Goal: Task Accomplishment & Management: Complete application form

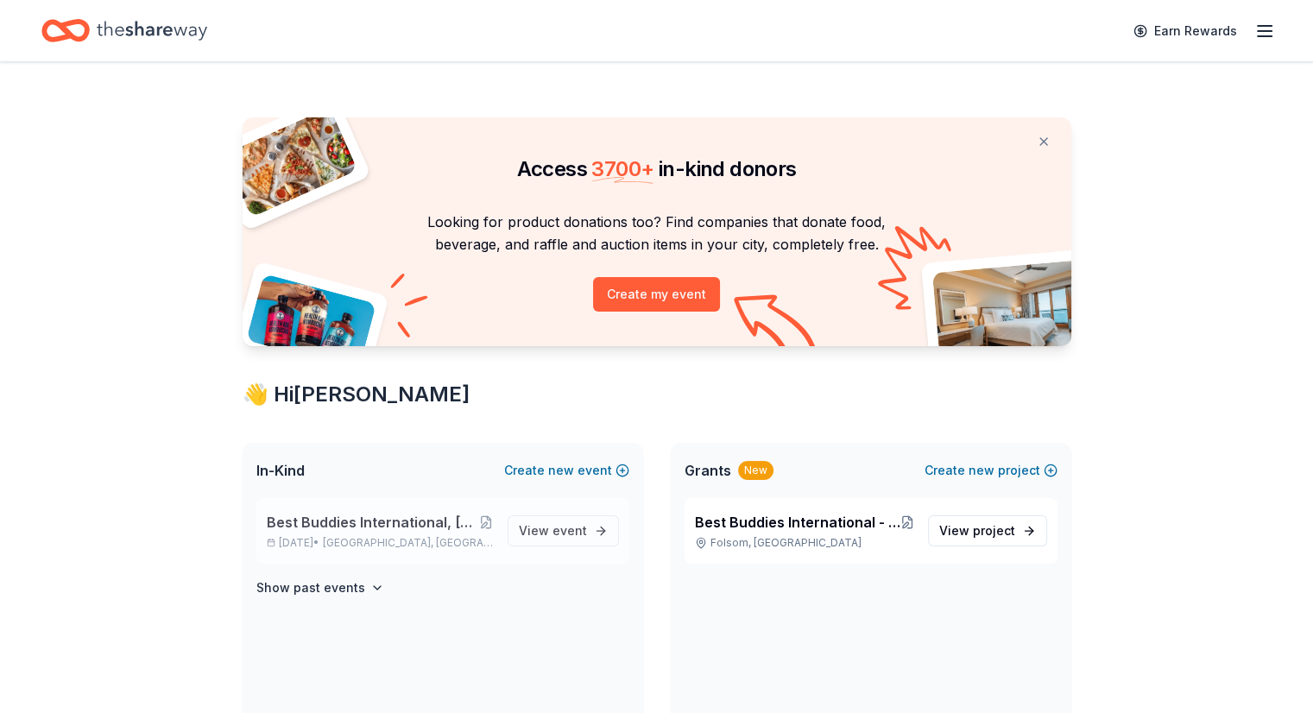
click at [379, 513] on span "Best Buddies International, [GEOGRAPHIC_DATA], Champion of the Year Gala" at bounding box center [373, 522] width 213 height 21
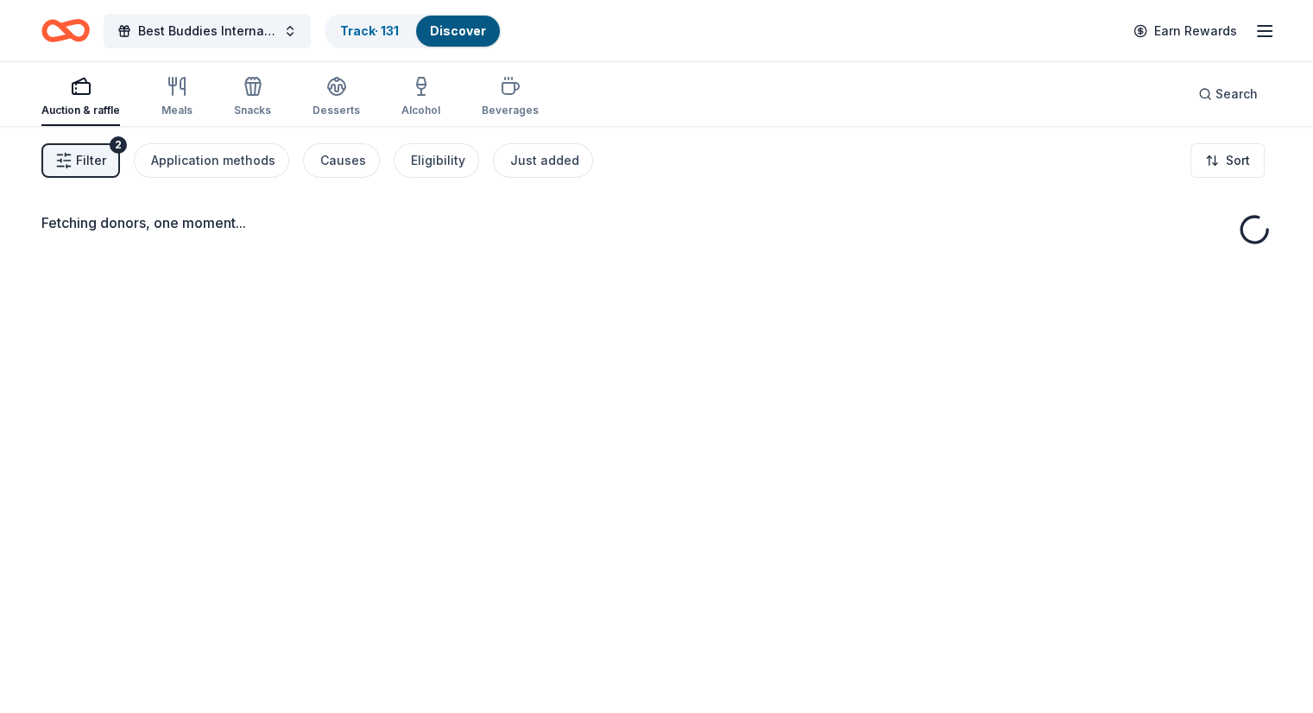
click at [476, 22] on div "Discover" at bounding box center [458, 31] width 84 height 31
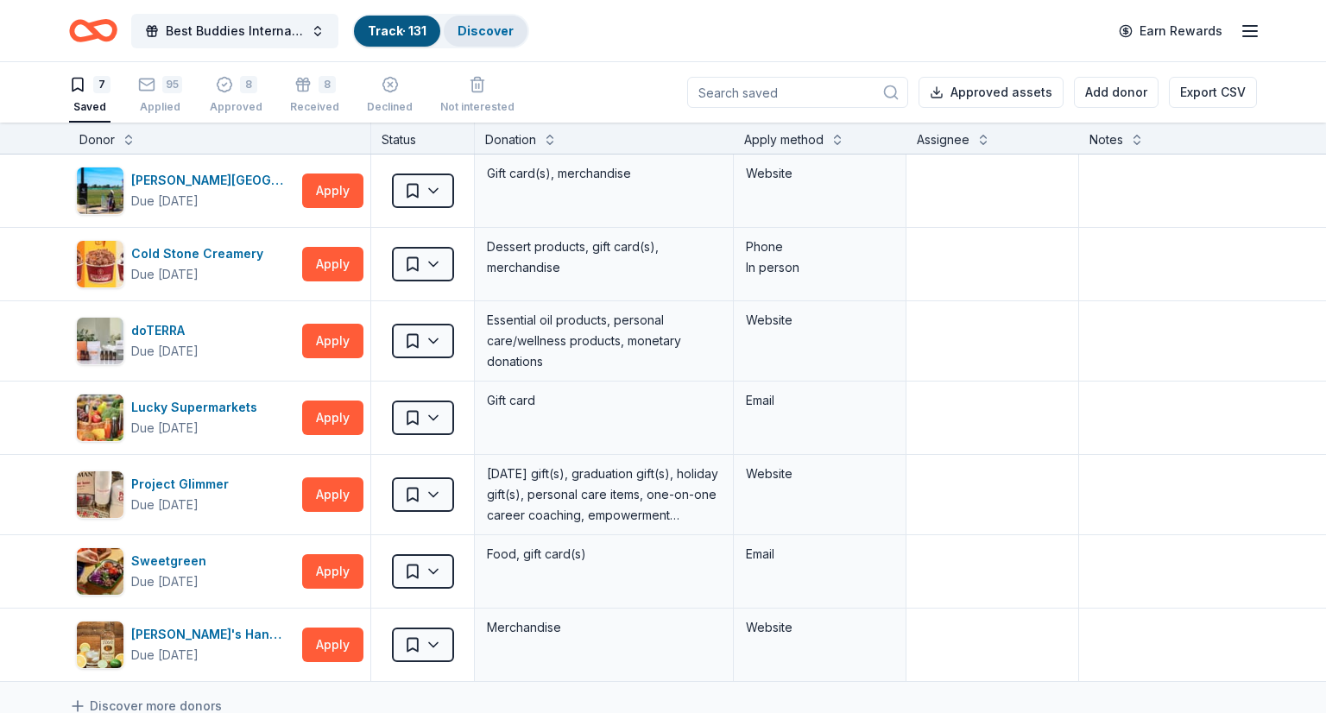
click at [449, 25] on div "Discover" at bounding box center [486, 31] width 84 height 31
click at [489, 38] on div "Discover" at bounding box center [486, 31] width 84 height 31
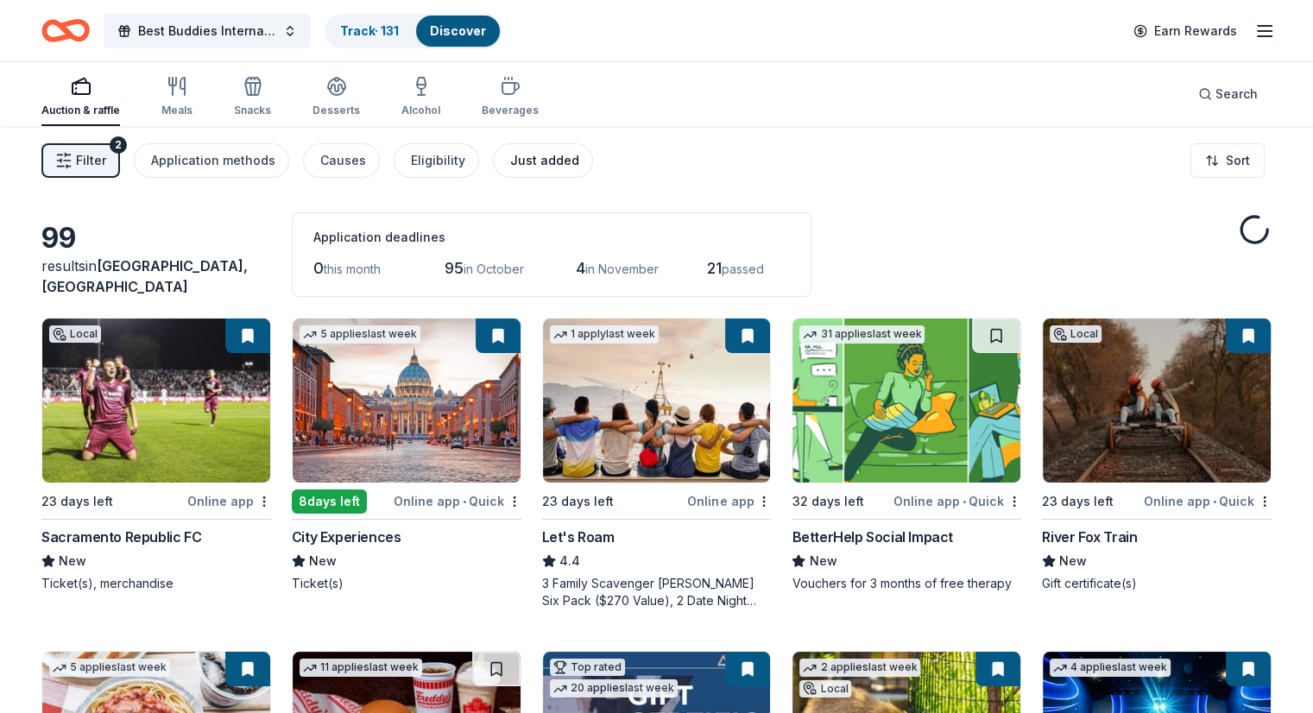
click at [565, 163] on div "Just added" at bounding box center [544, 160] width 69 height 21
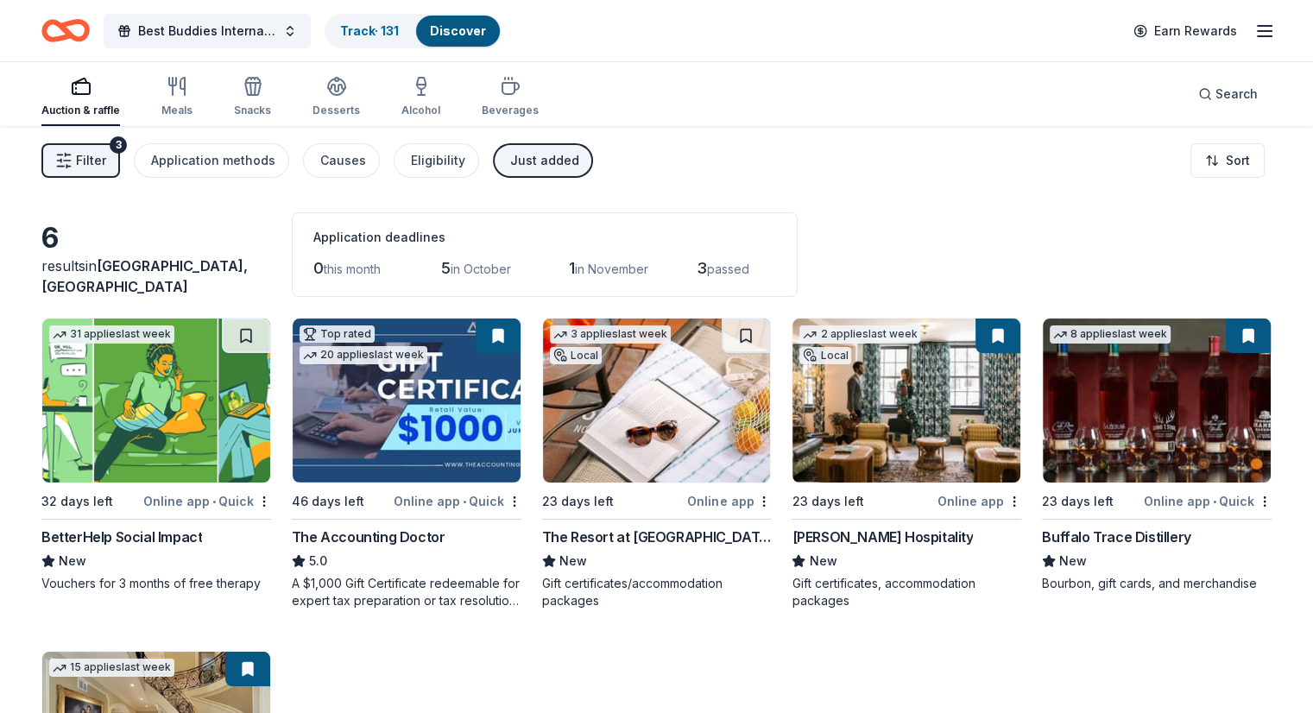
click at [173, 386] on img at bounding box center [156, 401] width 228 height 164
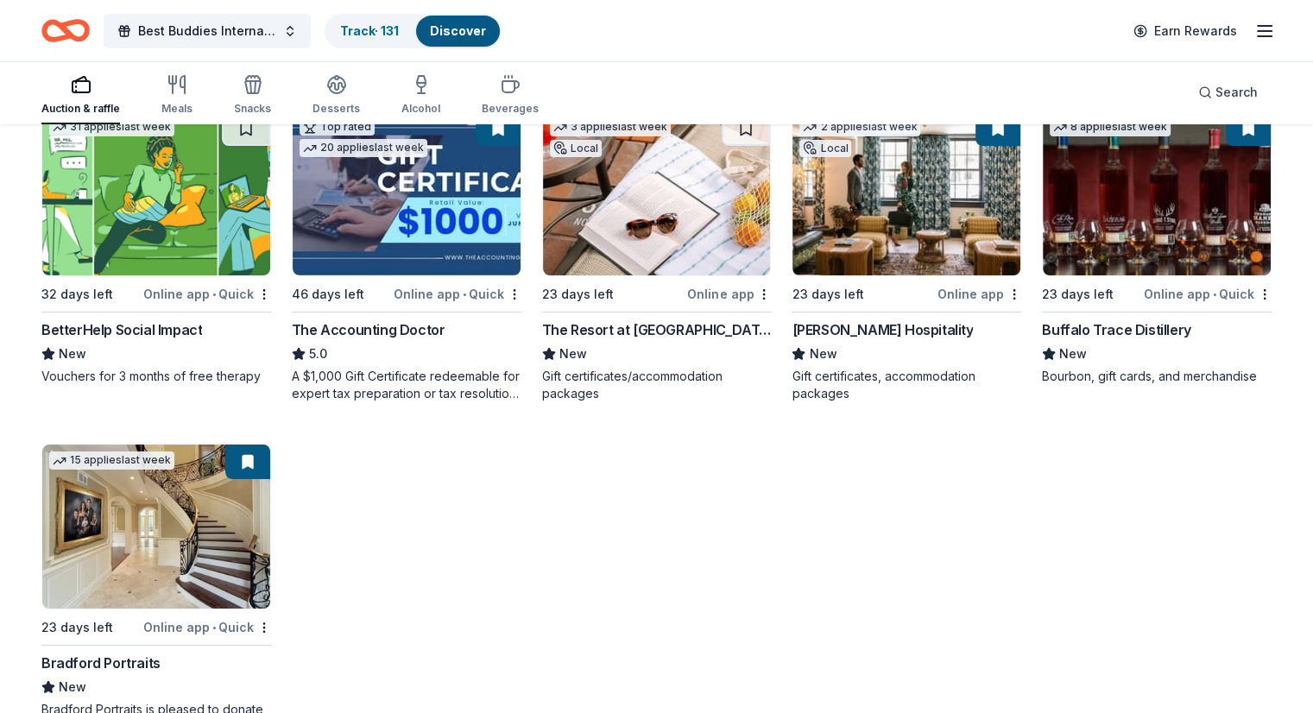
scroll to position [242, 0]
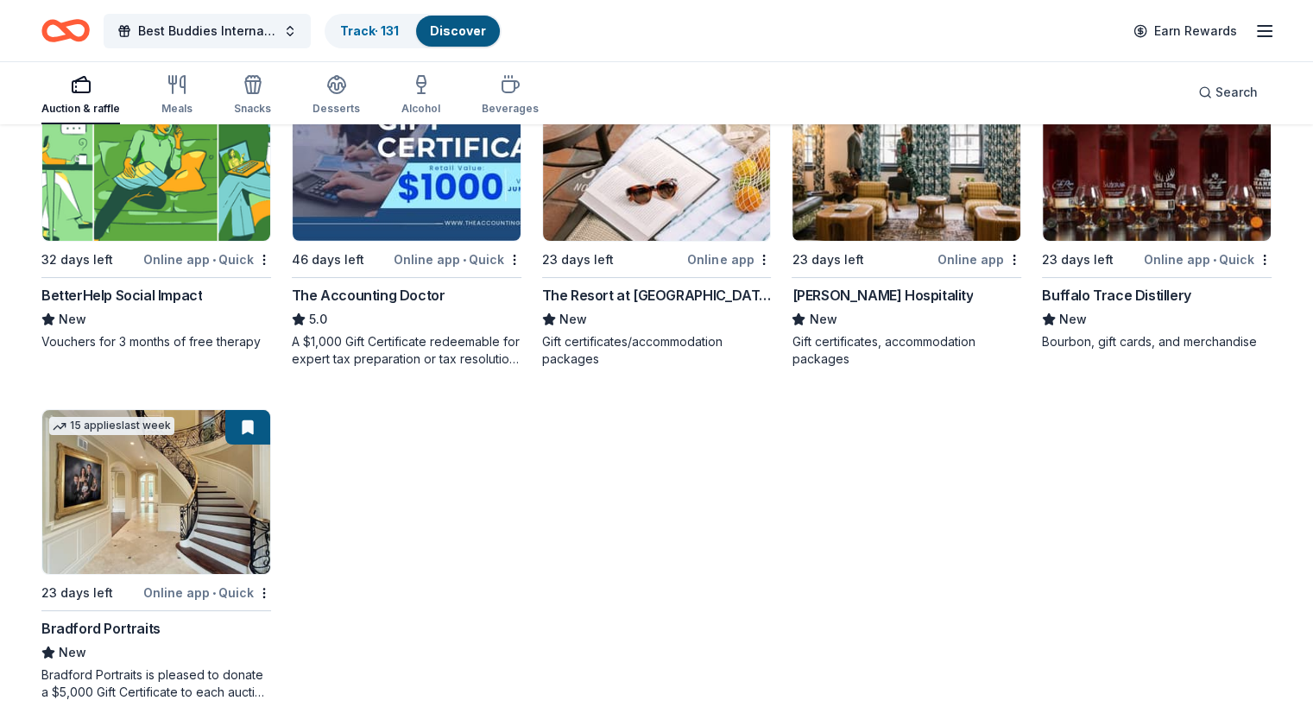
click at [662, 202] on img at bounding box center [657, 159] width 228 height 164
click at [741, 508] on div "31 applies last week 32 days left Online app • Quick BetterHelp Social Impact N…" at bounding box center [656, 388] width 1230 height 625
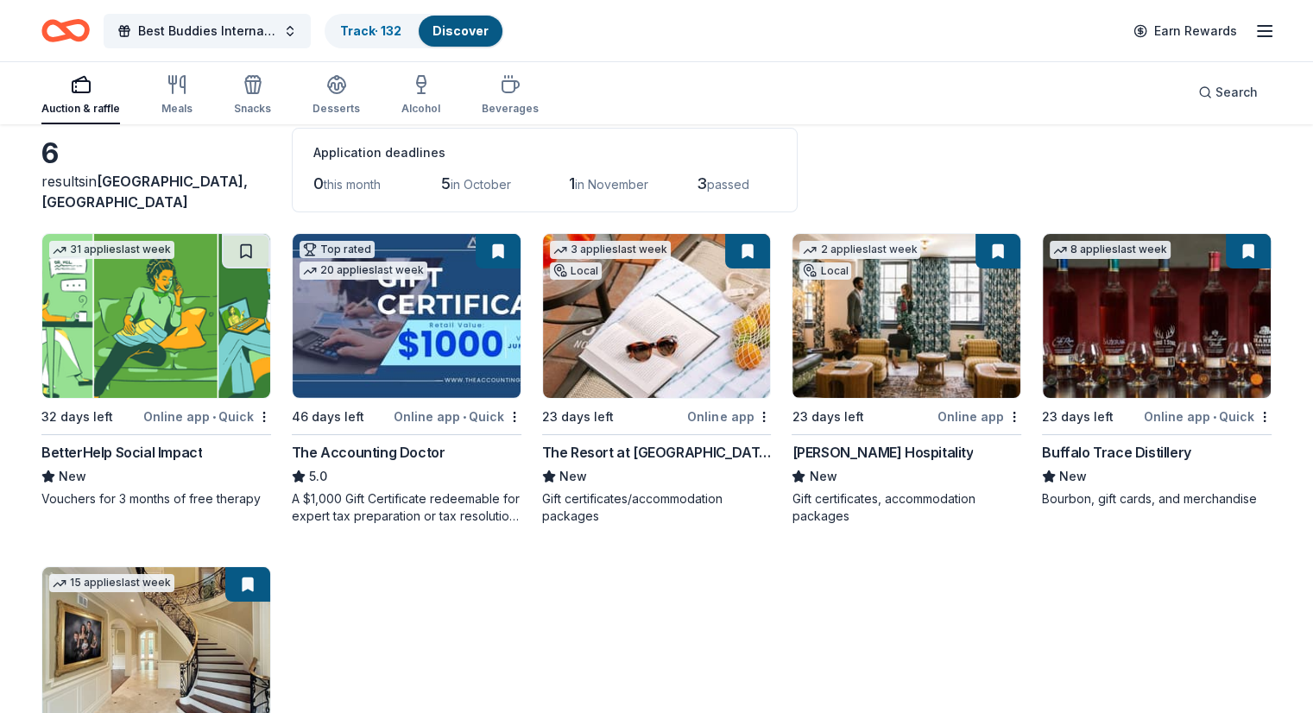
scroll to position [52, 0]
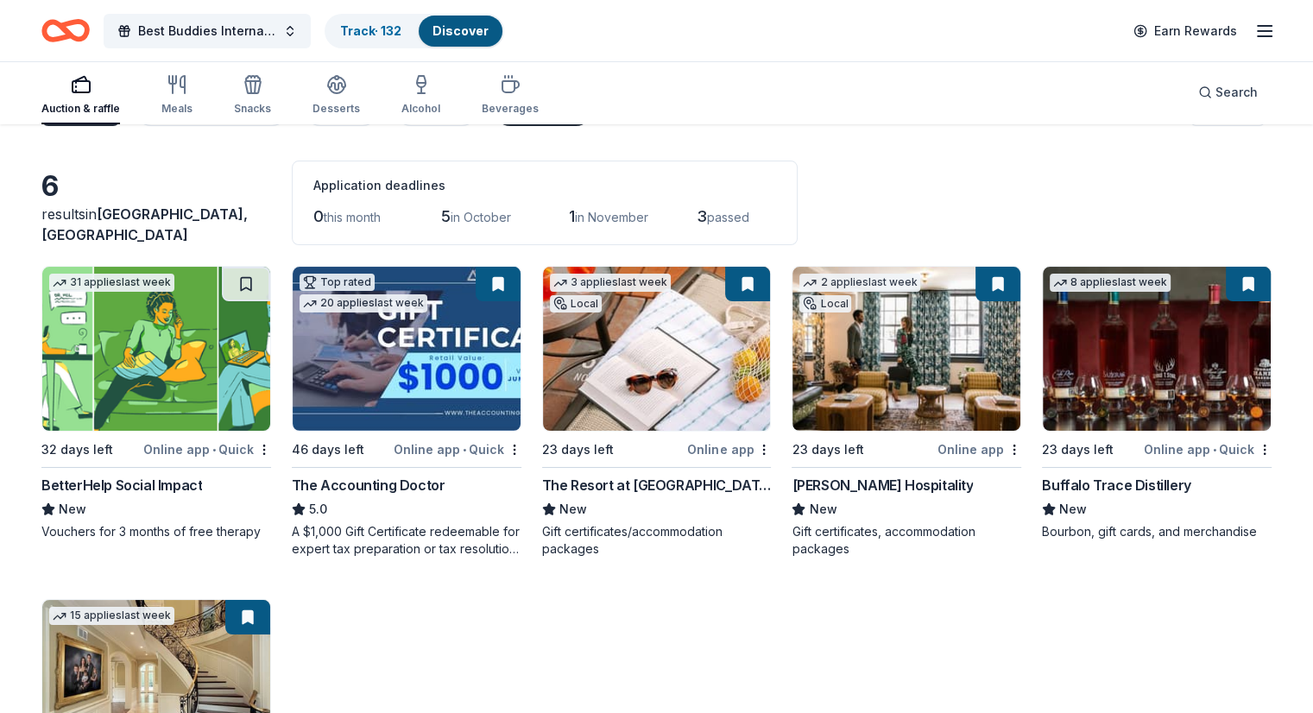
click at [483, 20] on div "Discover" at bounding box center [461, 31] width 84 height 31
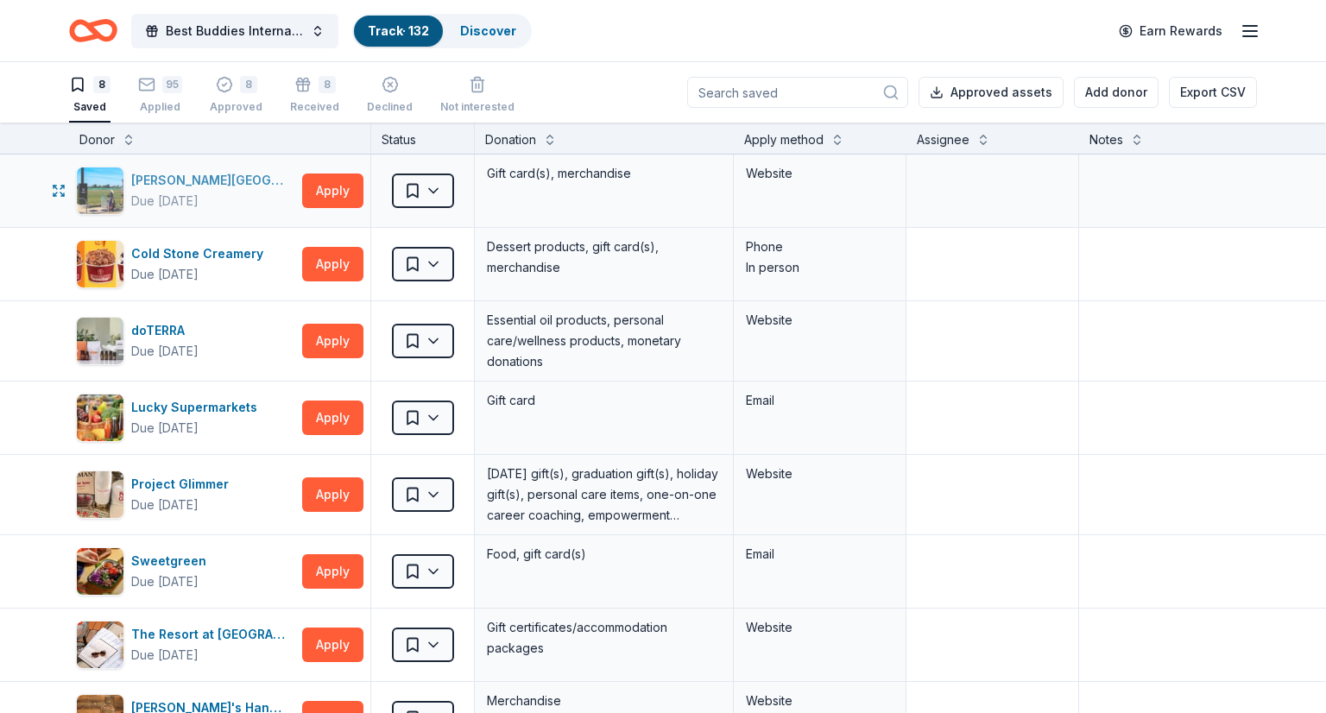
click at [199, 182] on div "Bing Maloney Golf Complex" at bounding box center [213, 180] width 164 height 21
click at [994, 329] on textarea at bounding box center [992, 337] width 168 height 69
click at [490, 28] on link "Discover" at bounding box center [488, 30] width 56 height 15
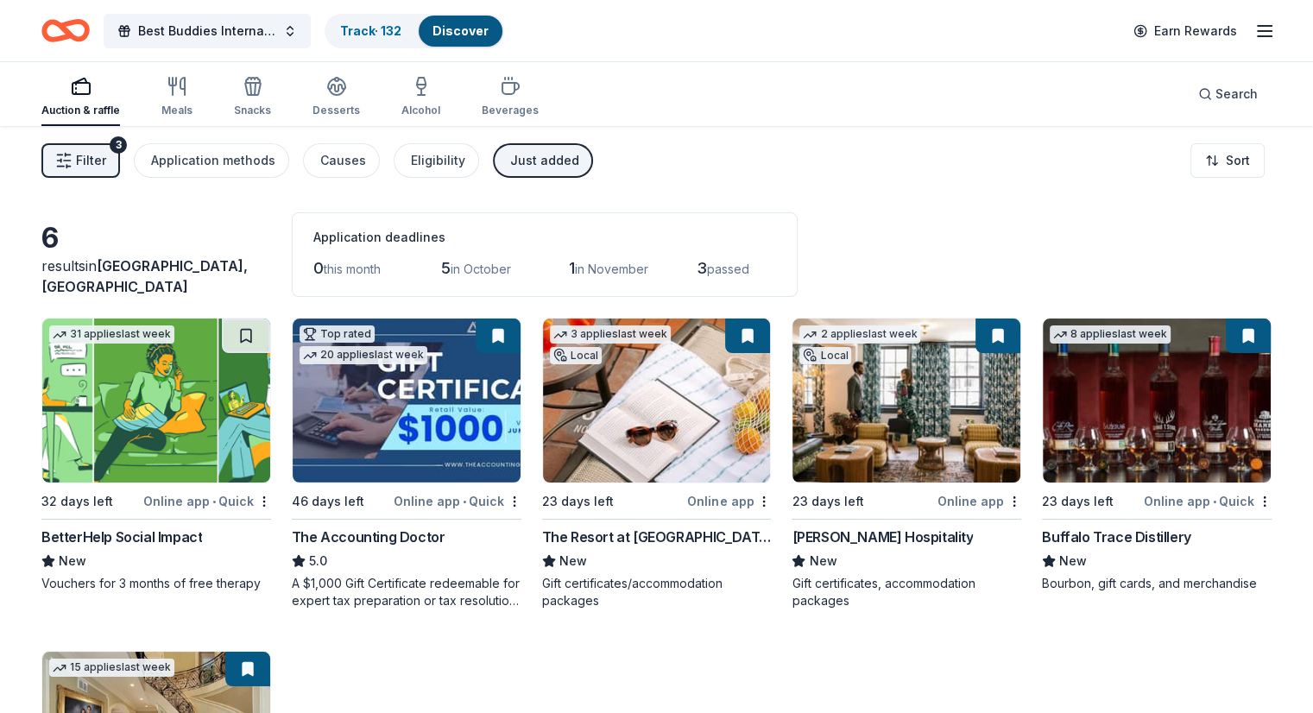
click at [548, 163] on div "Just added" at bounding box center [544, 160] width 69 height 21
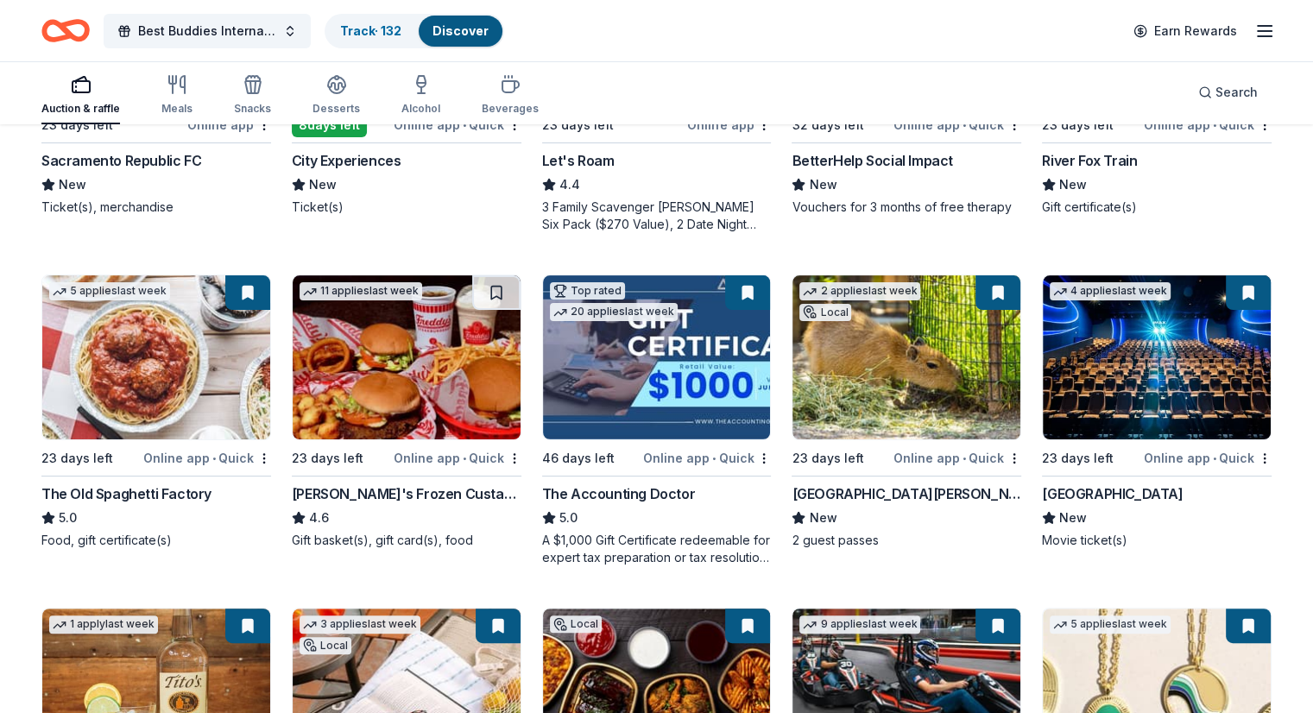
scroll to position [380, 0]
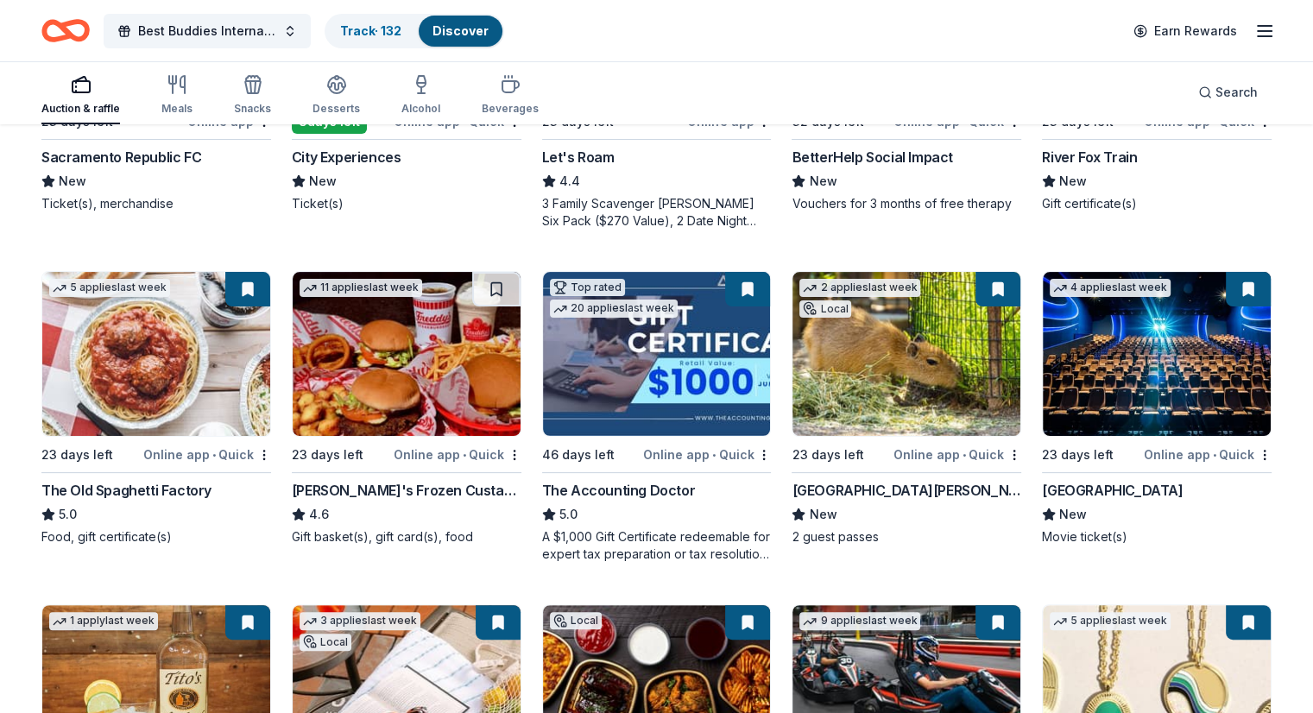
click at [704, 336] on img at bounding box center [657, 354] width 228 height 164
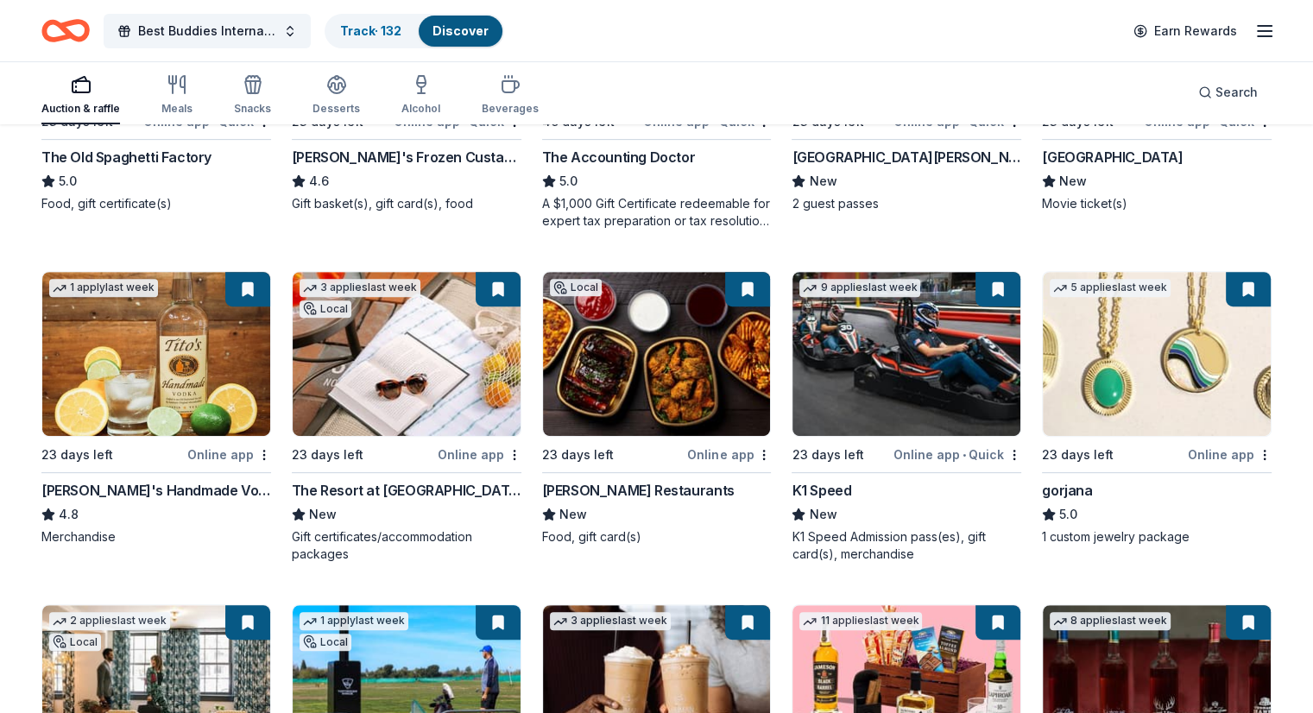
scroll to position [725, 0]
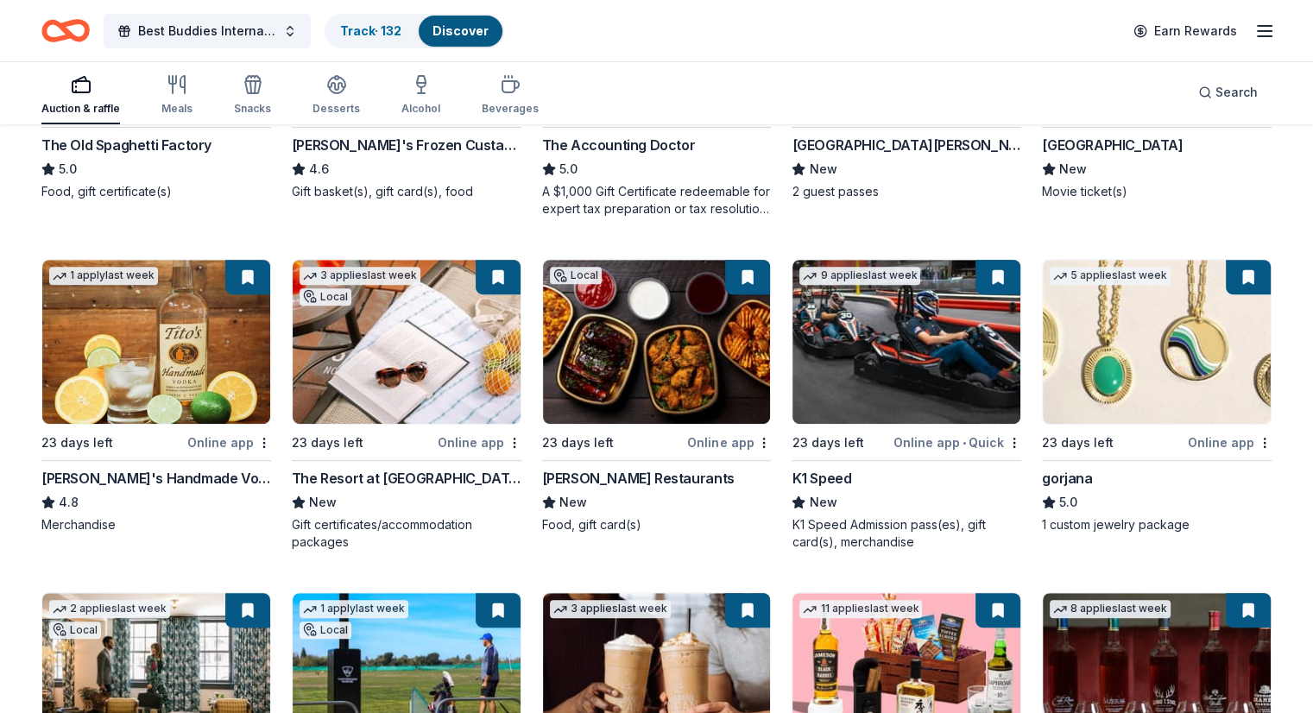
click at [1110, 358] on img at bounding box center [1157, 342] width 228 height 164
click at [382, 24] on link "Track · 132" at bounding box center [370, 30] width 61 height 15
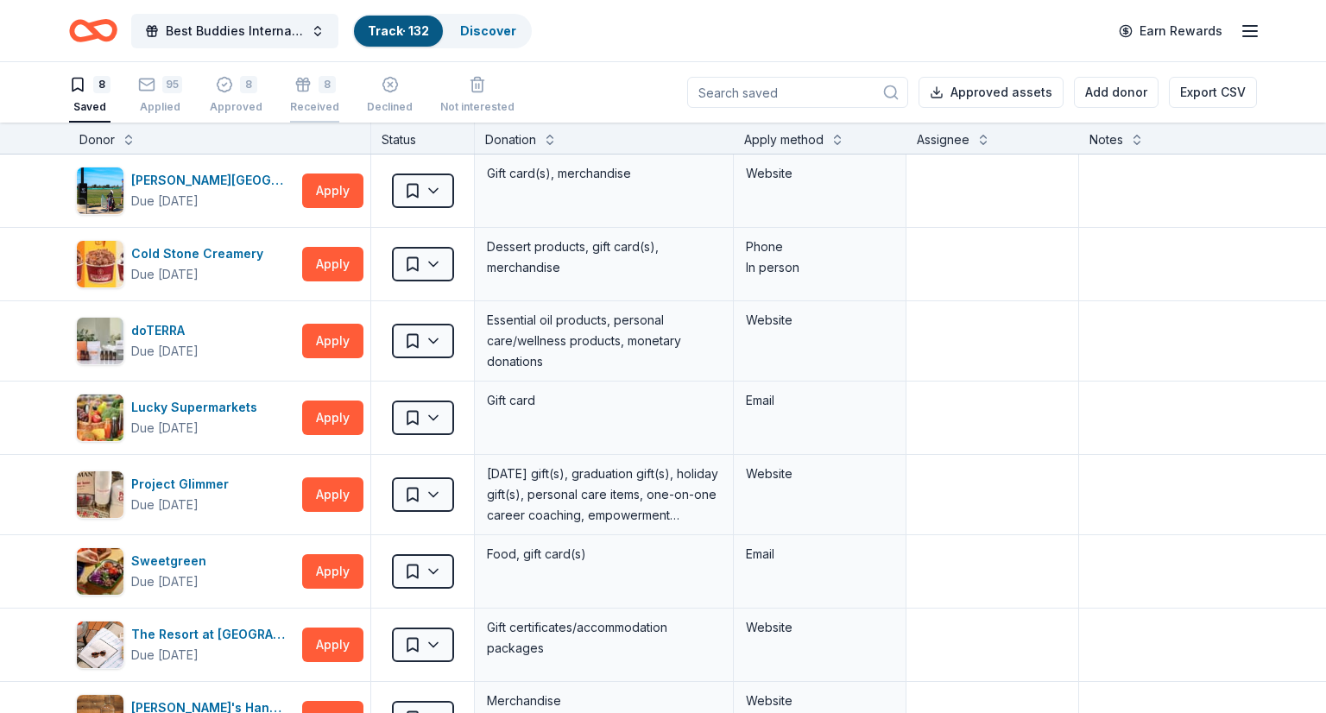
click at [300, 90] on icon "button" at bounding box center [302, 84] width 17 height 17
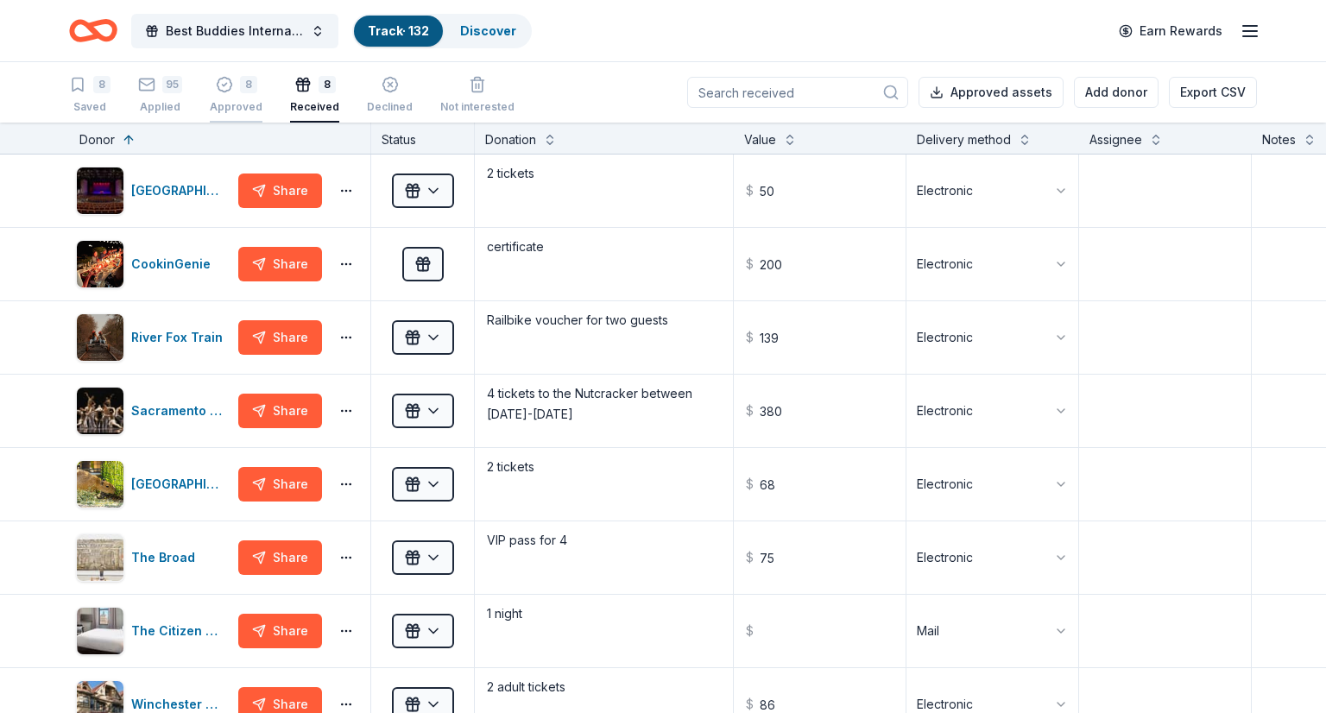
click at [228, 113] on div "Approved" at bounding box center [236, 107] width 53 height 14
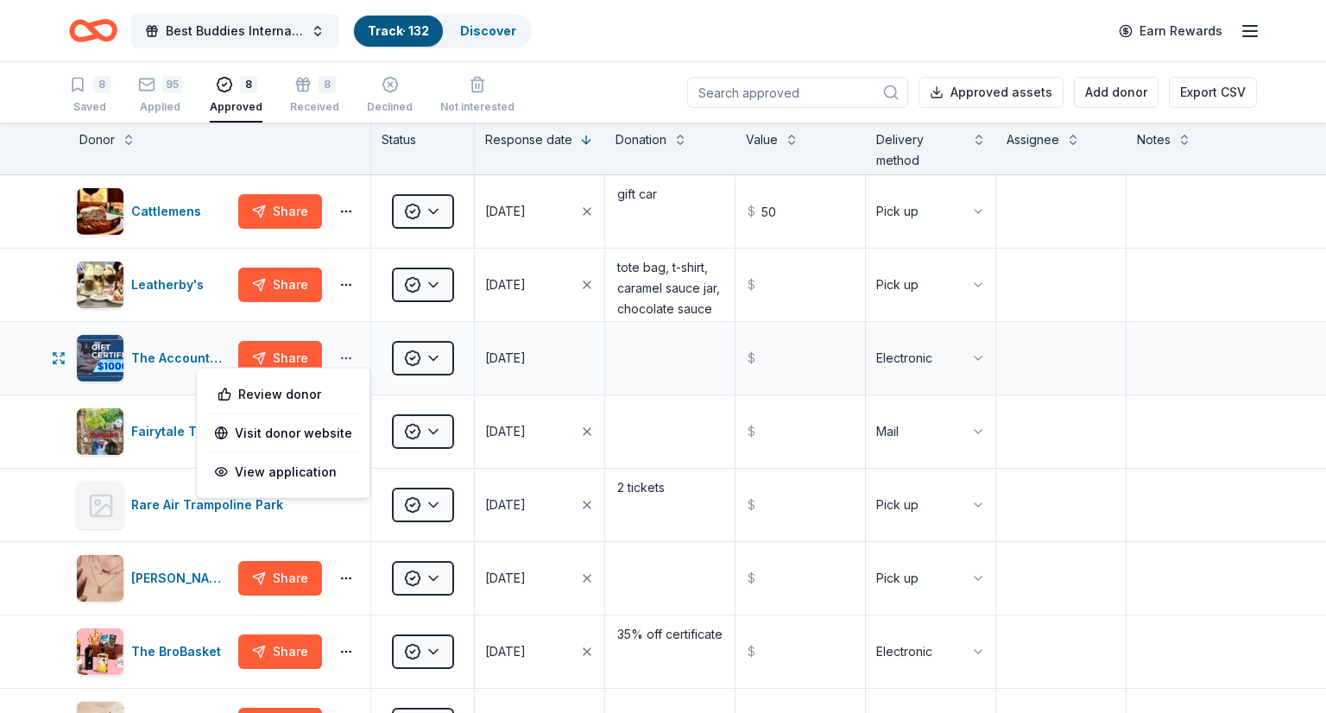
click at [342, 353] on button "button" at bounding box center [346, 358] width 35 height 14
drag, startPoint x: 1305, startPoint y: 350, endPoint x: 1309, endPoint y: 381, distance: 30.5
click at [1309, 381] on div "The Accounting Doctor Share Approved 07/15/2025 $ Electronic" at bounding box center [663, 358] width 1326 height 73
click at [977, 360] on html "Best Buddies International, Sacramento, Champion of the Year Gala Track · 132 D…" at bounding box center [663, 356] width 1326 height 713
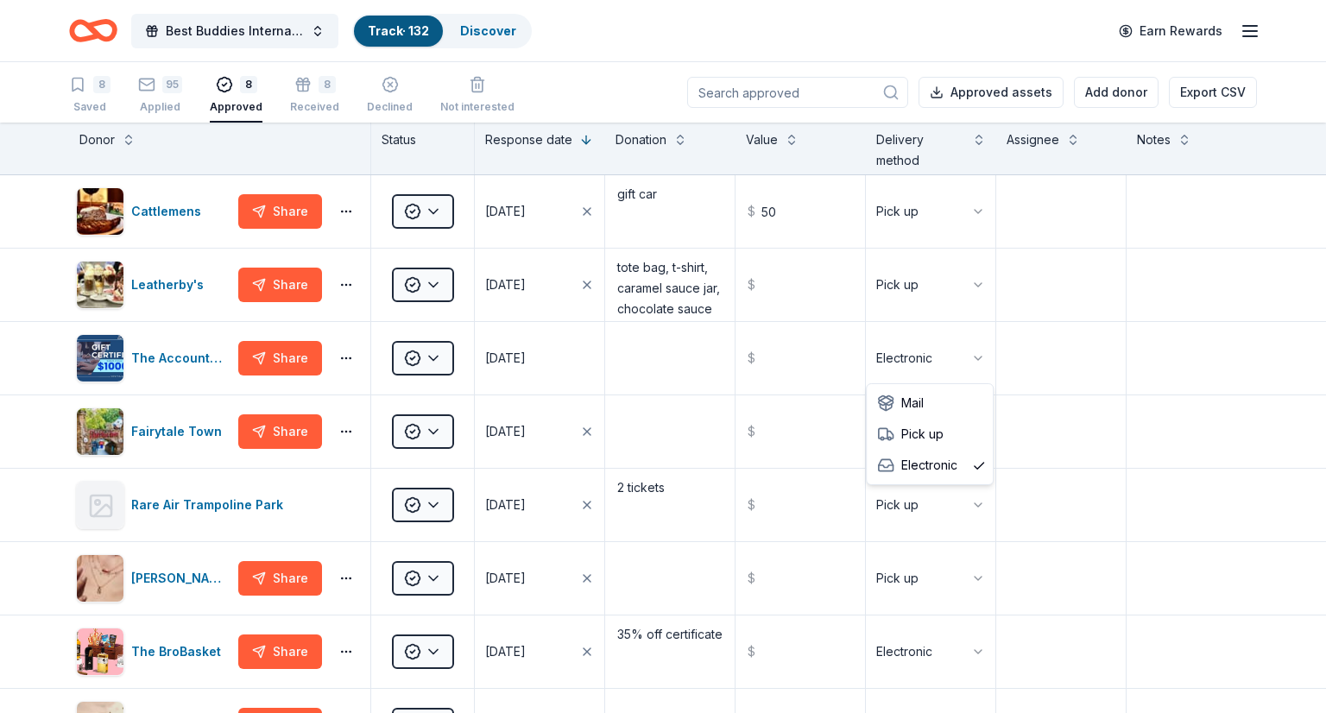
click at [1255, 404] on html "Best Buddies International, Sacramento, Champion of the Year Gala Track · 132 D…" at bounding box center [663, 356] width 1326 height 713
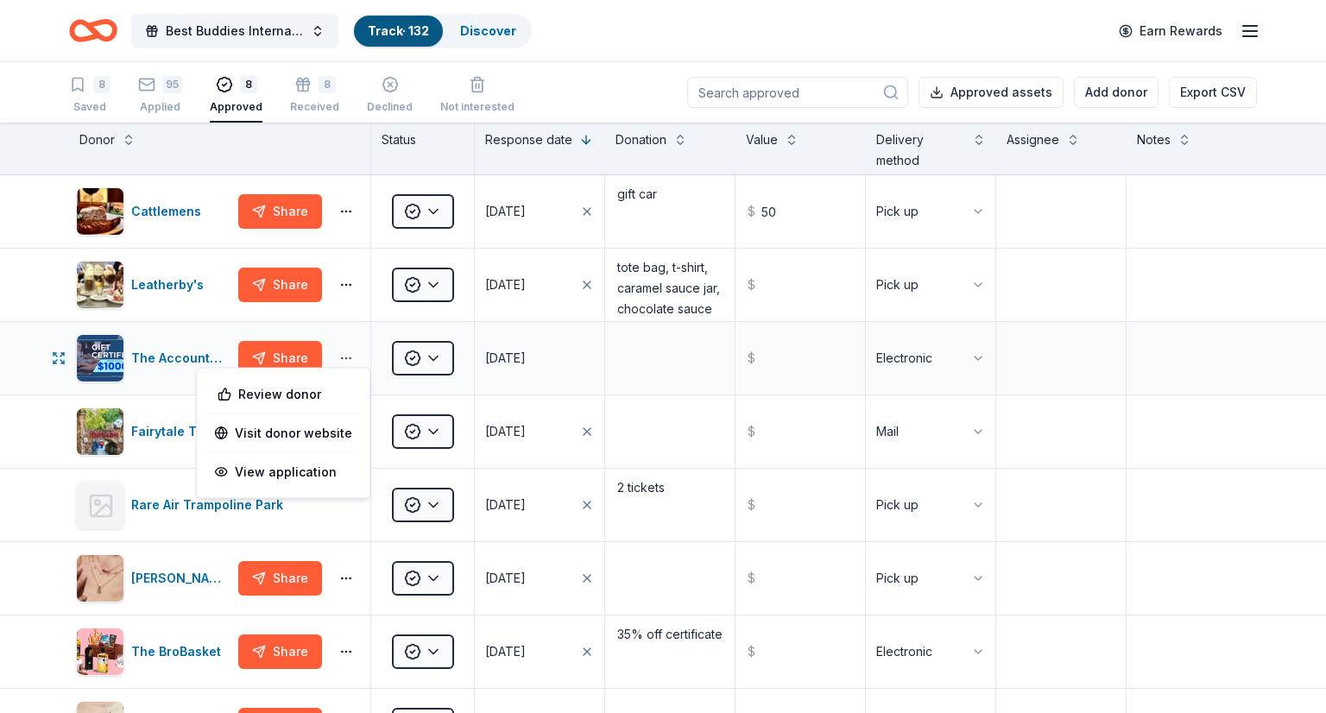
click at [339, 357] on button "button" at bounding box center [346, 358] width 35 height 14
click at [290, 473] on div "View application" at bounding box center [283, 472] width 152 height 31
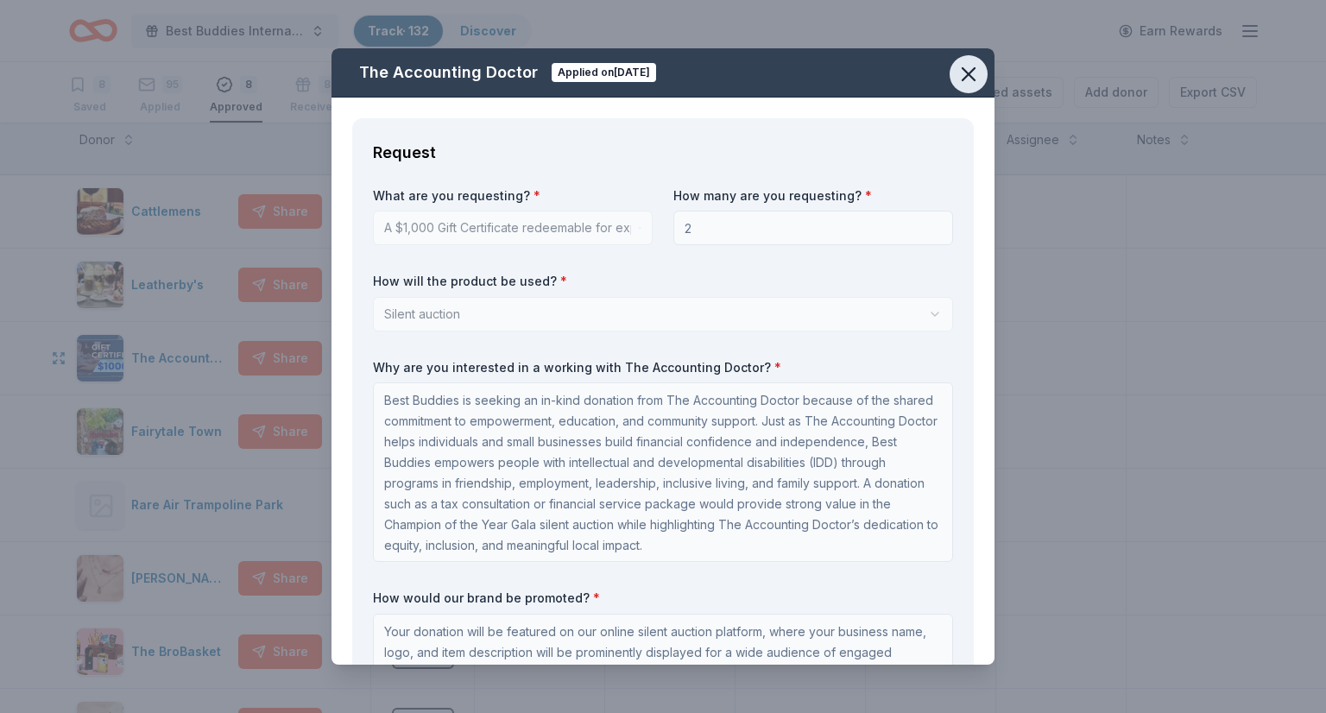
click at [970, 69] on icon "button" at bounding box center [968, 74] width 24 height 24
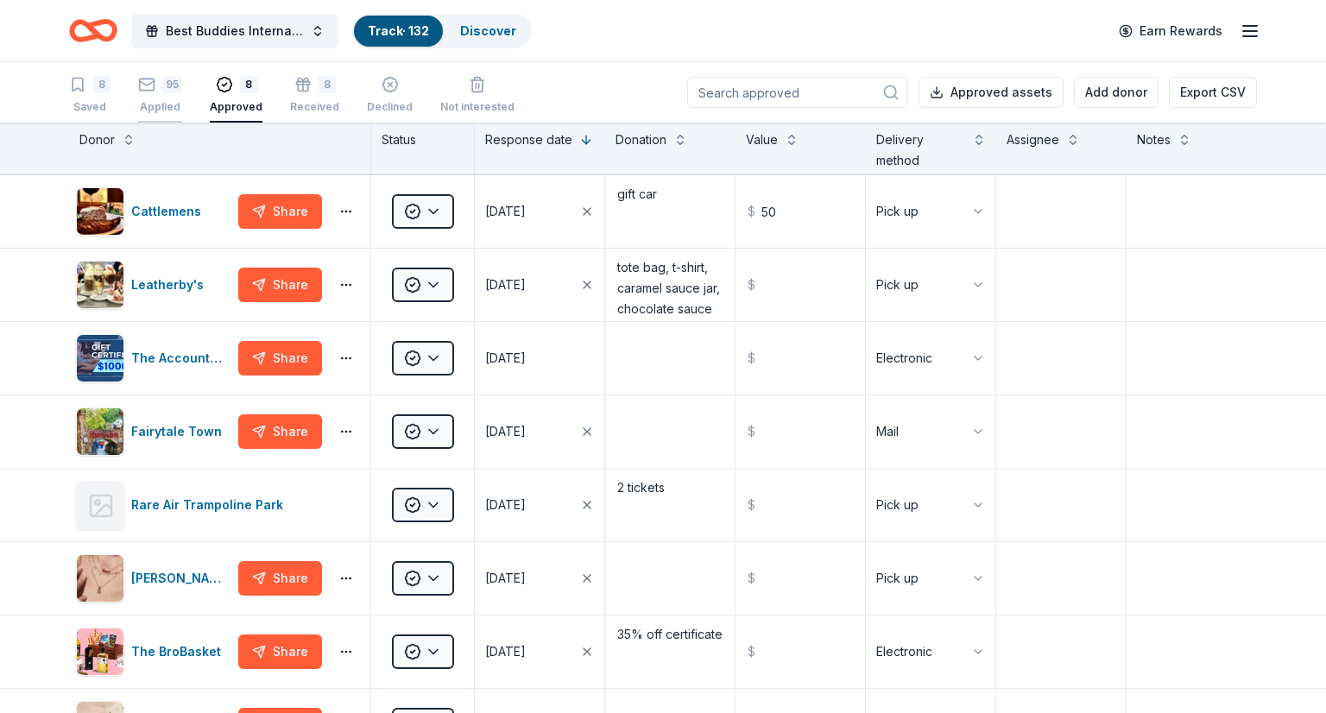
click at [142, 94] on div "95 Applied" at bounding box center [160, 95] width 44 height 38
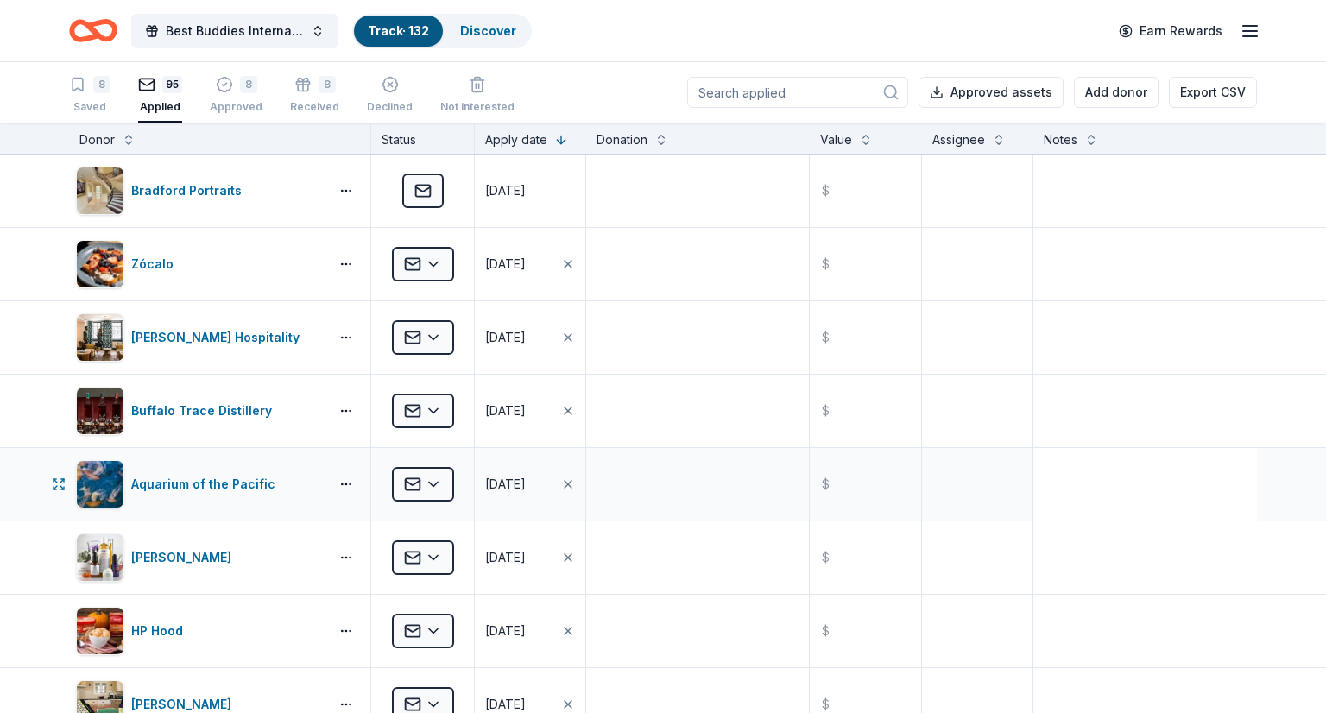
click at [1207, 519] on div at bounding box center [1145, 484] width 224 height 73
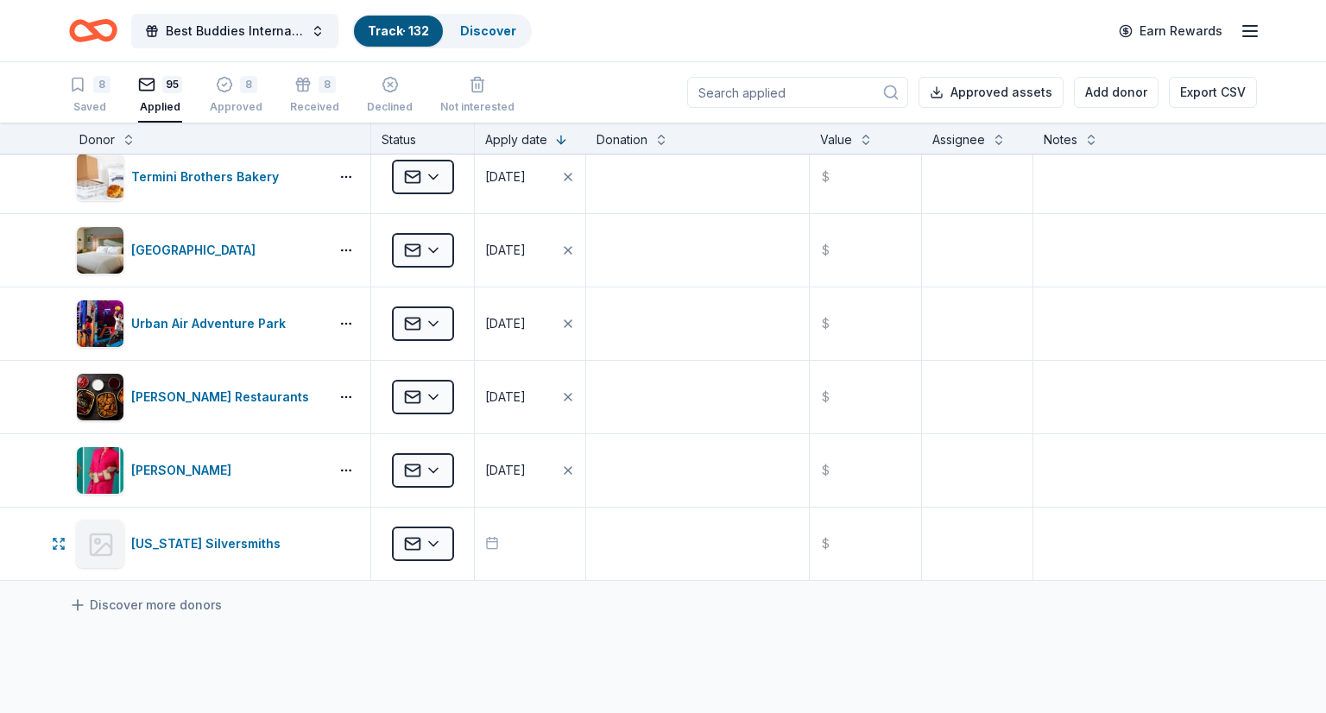
scroll to position [6719, 0]
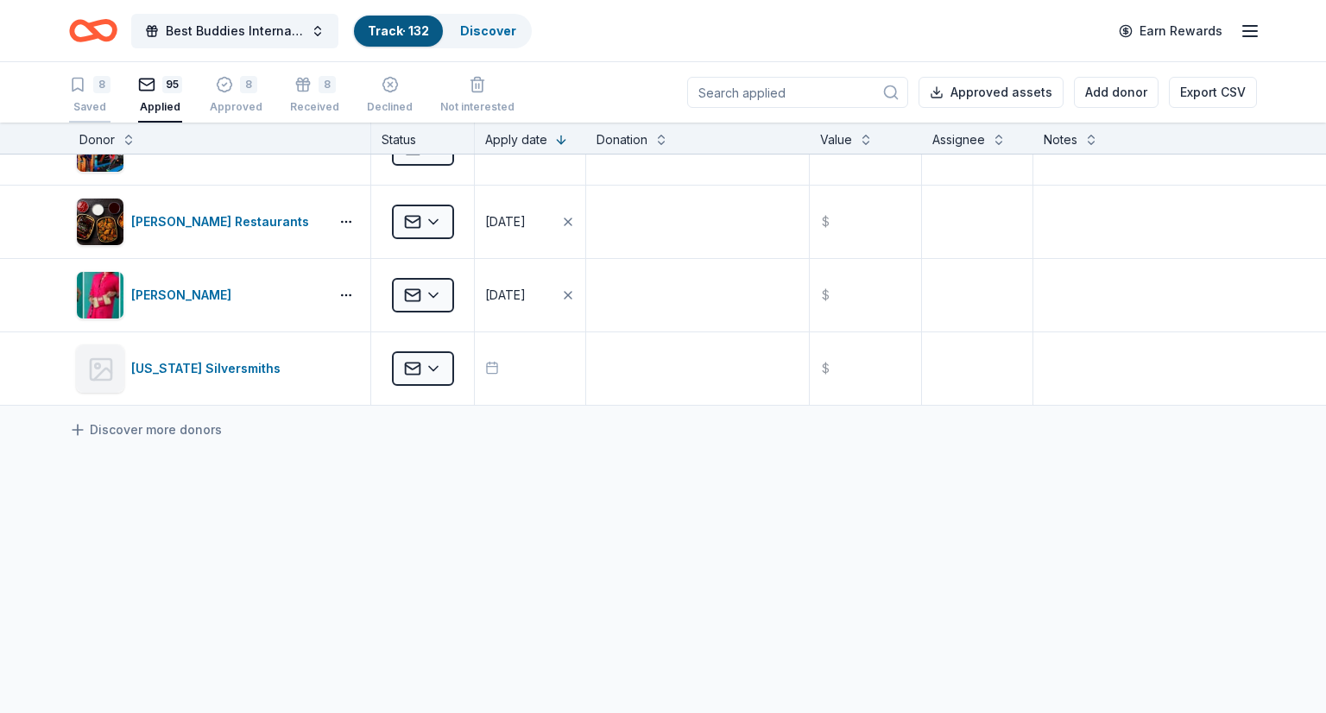
click at [73, 88] on icon "button" at bounding box center [78, 85] width 10 height 13
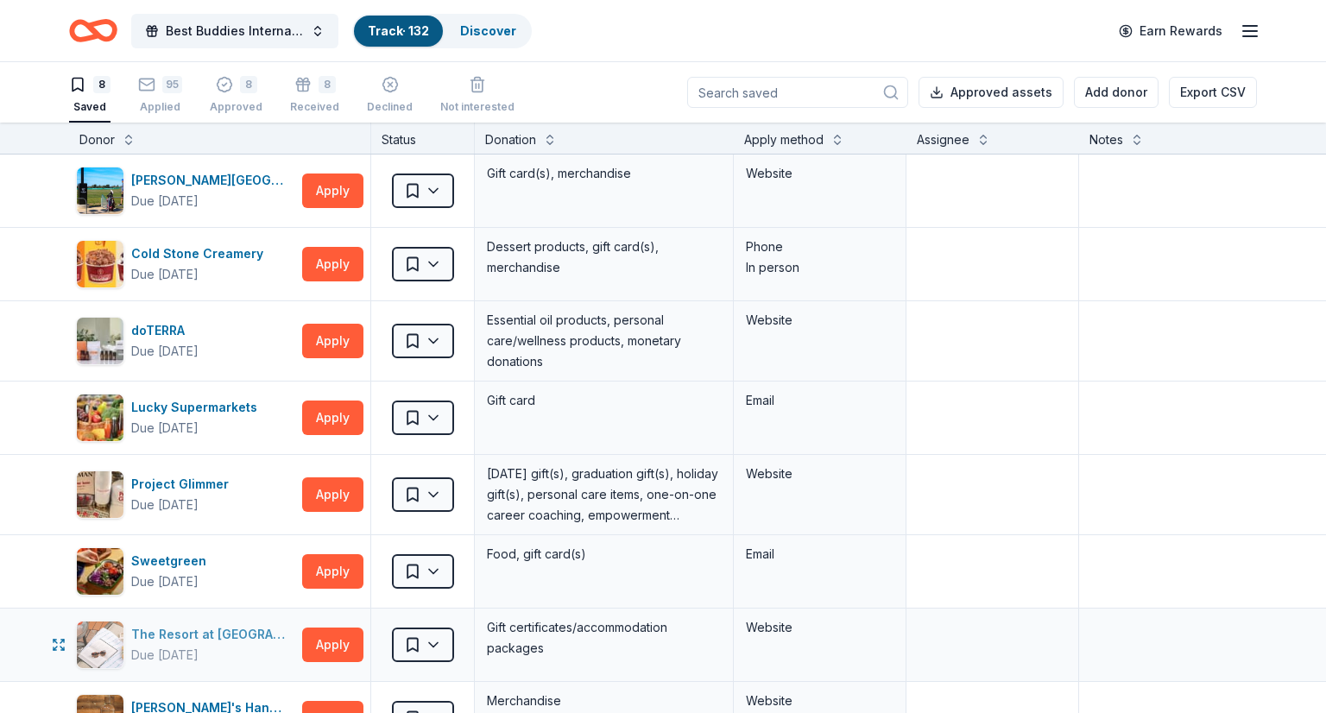
click at [205, 635] on div "The Resort at [GEOGRAPHIC_DATA]" at bounding box center [213, 634] width 164 height 21
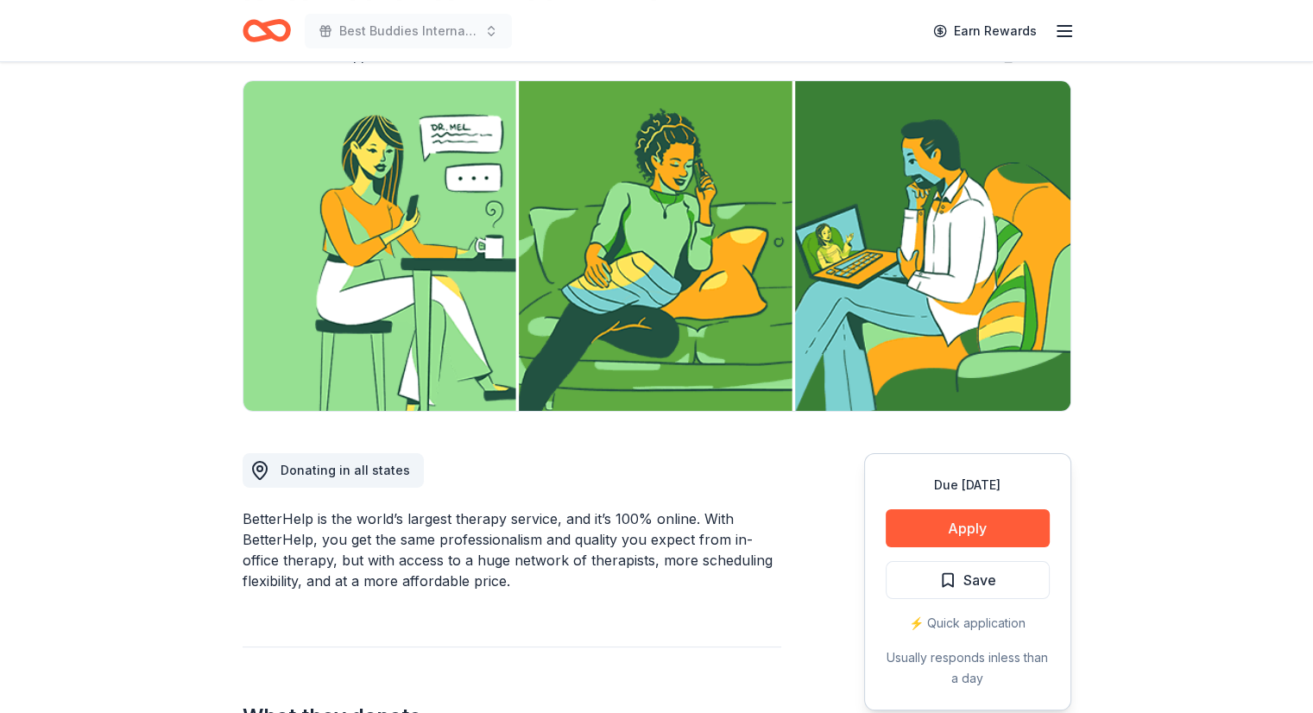
scroll to position [171, 0]
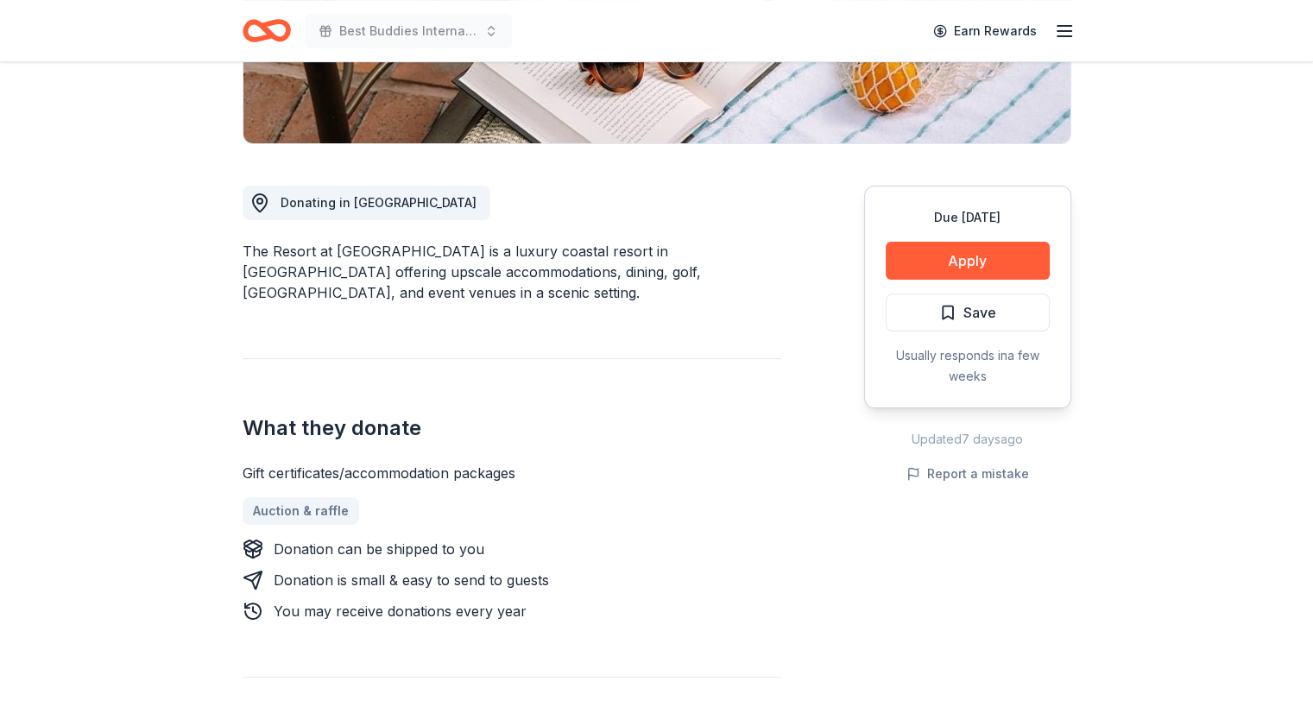
scroll to position [383, 0]
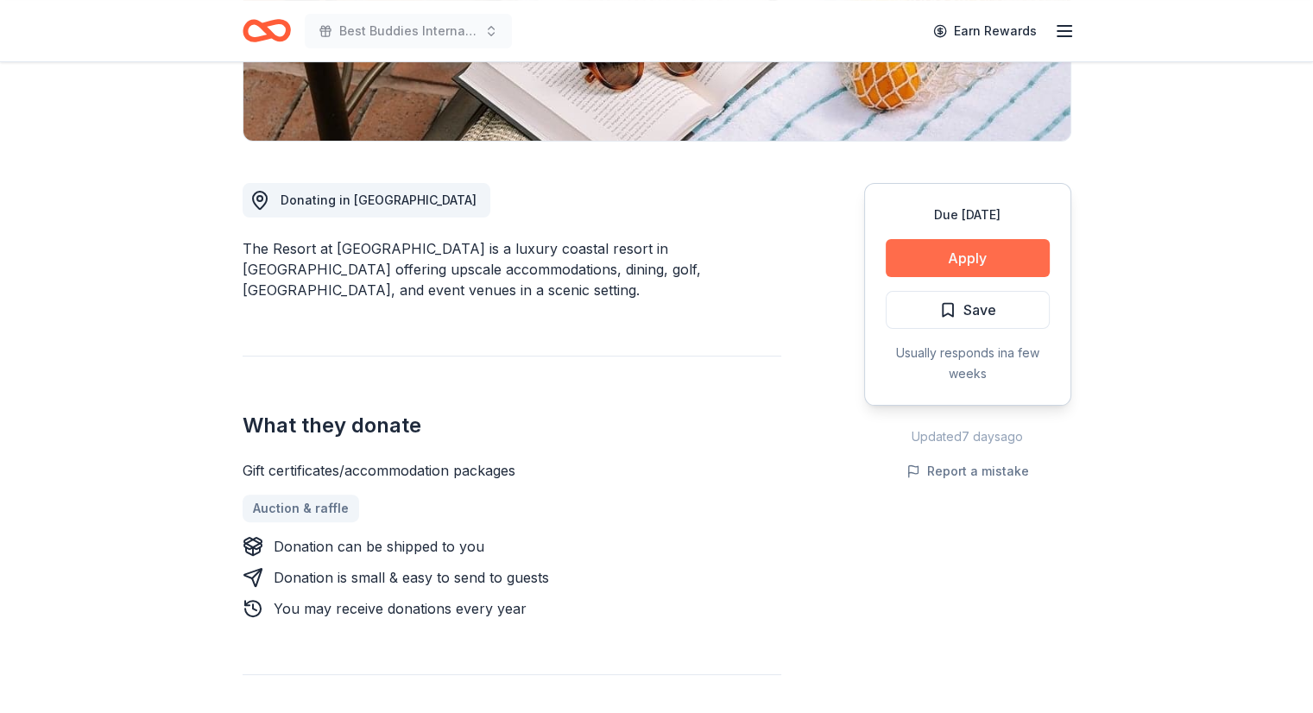
click at [953, 255] on button "Apply" at bounding box center [968, 258] width 164 height 38
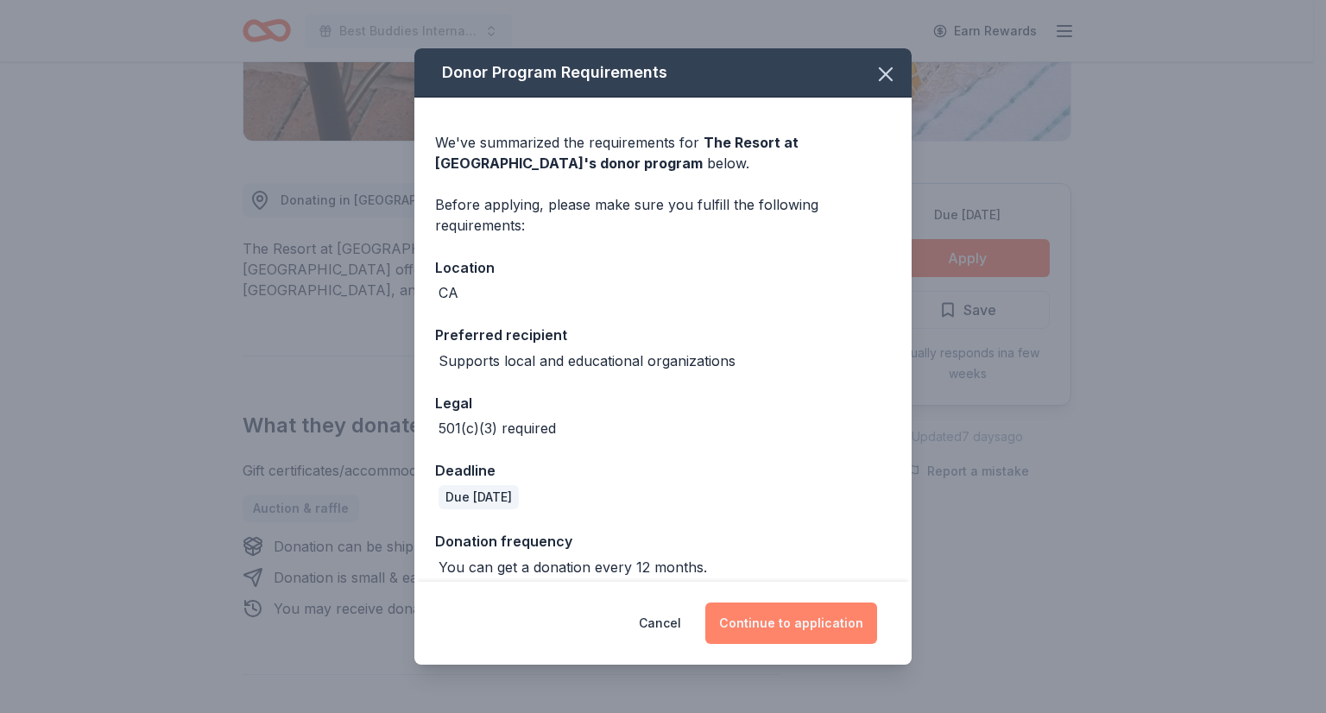
click at [779, 612] on button "Continue to application" at bounding box center [791, 622] width 172 height 41
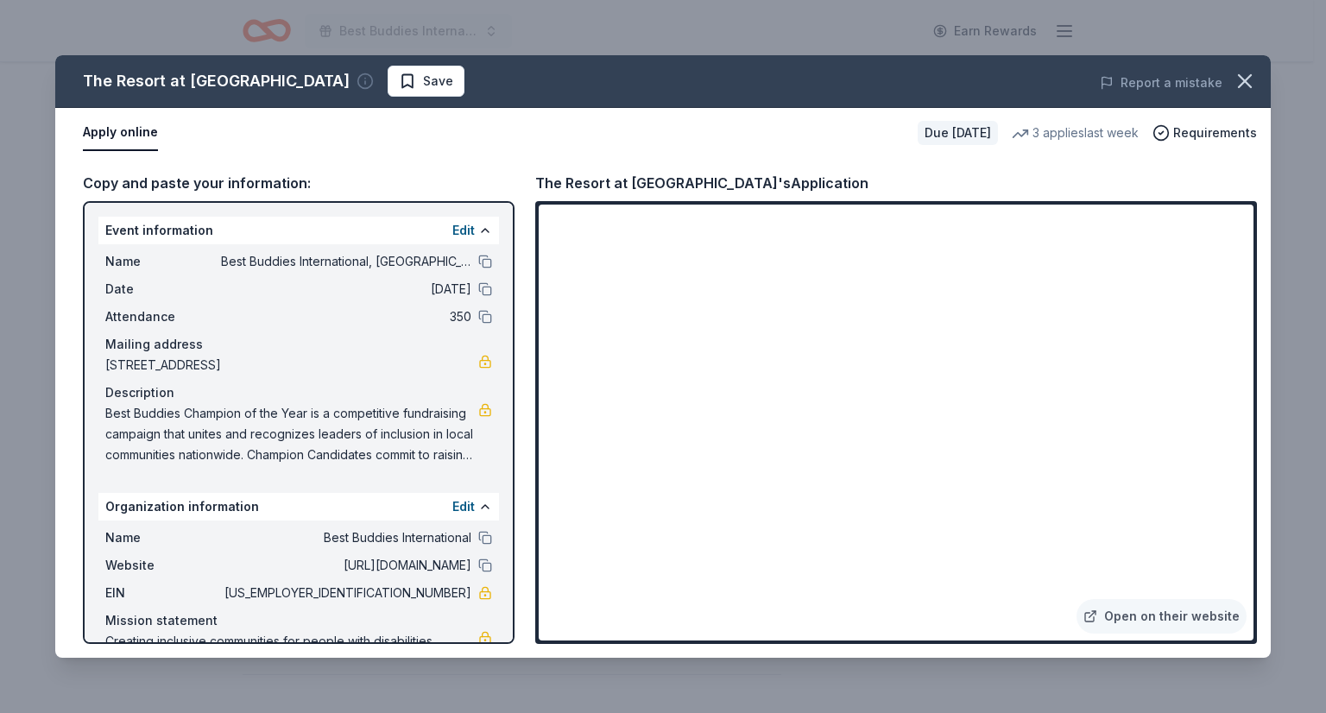
click at [356, 76] on icon "button" at bounding box center [364, 81] width 17 height 17
click at [1191, 129] on span "Requirements" at bounding box center [1215, 133] width 84 height 21
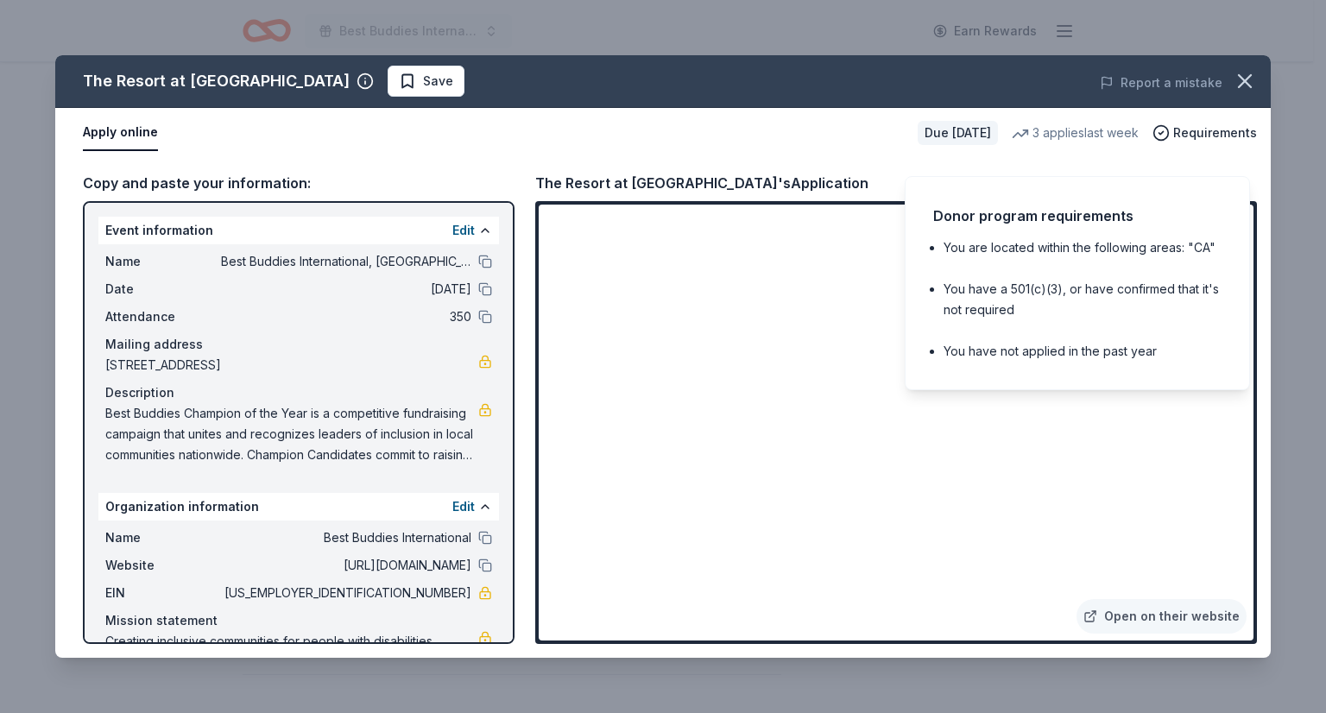
click at [882, 153] on div "Apply online Due in 23 days 3 applies last week Requirements" at bounding box center [662, 133] width 1215 height 50
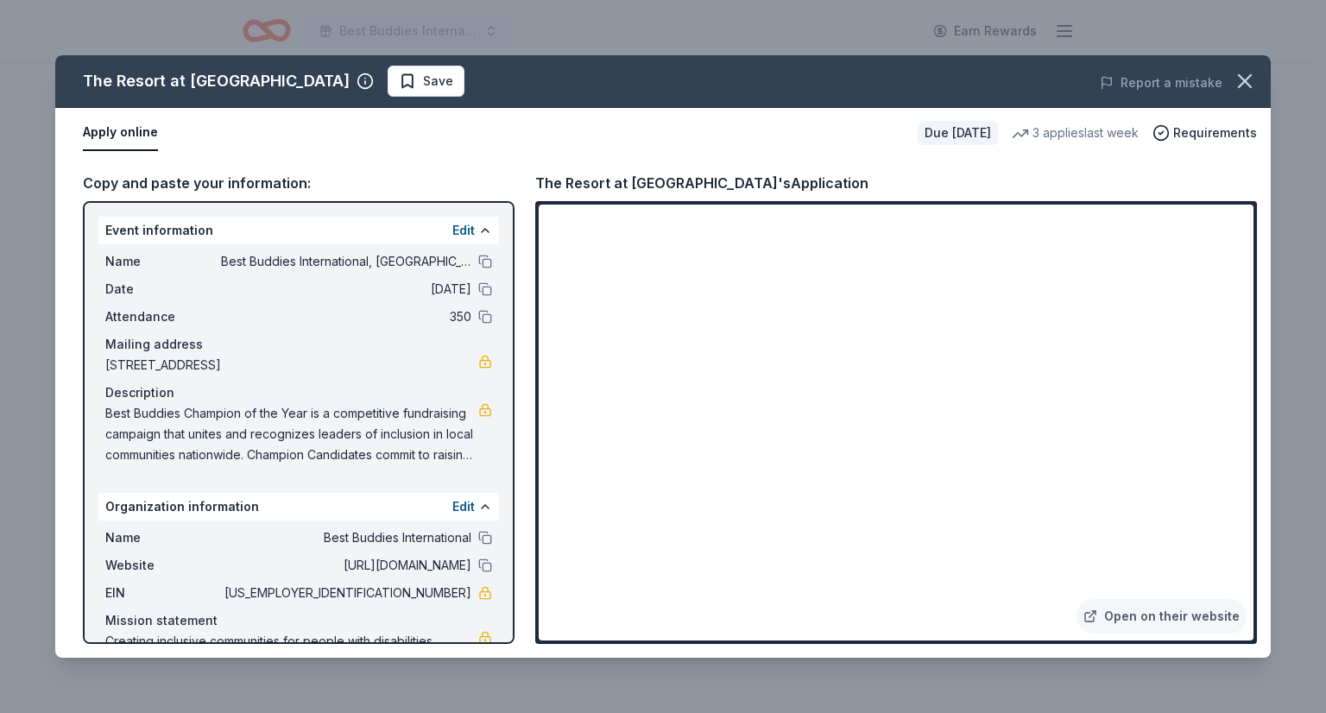
click at [830, 85] on div "Report a mistake" at bounding box center [1034, 83] width 472 height 48
click at [1292, 197] on div "The Resort at Pelican Hill Save Report a mistake Apply online Due in 23 days 3 …" at bounding box center [663, 356] width 1326 height 713
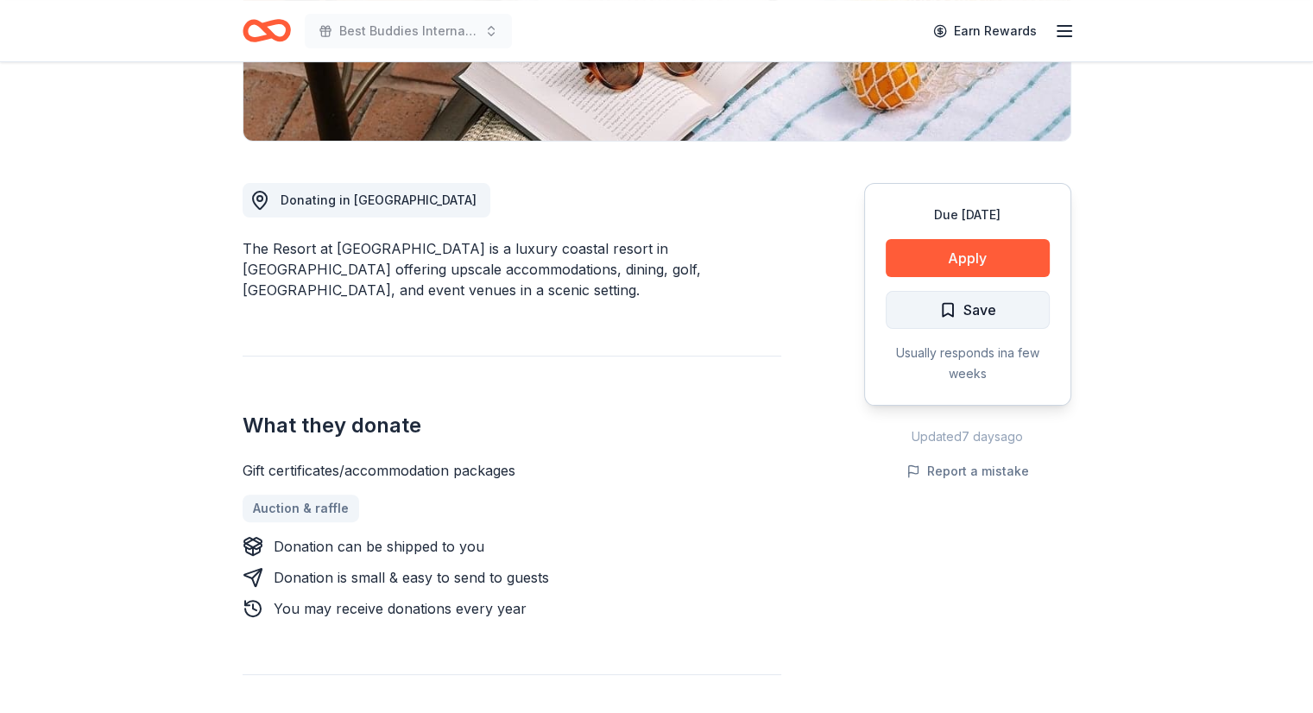
click at [991, 309] on span "Save" at bounding box center [979, 310] width 33 height 22
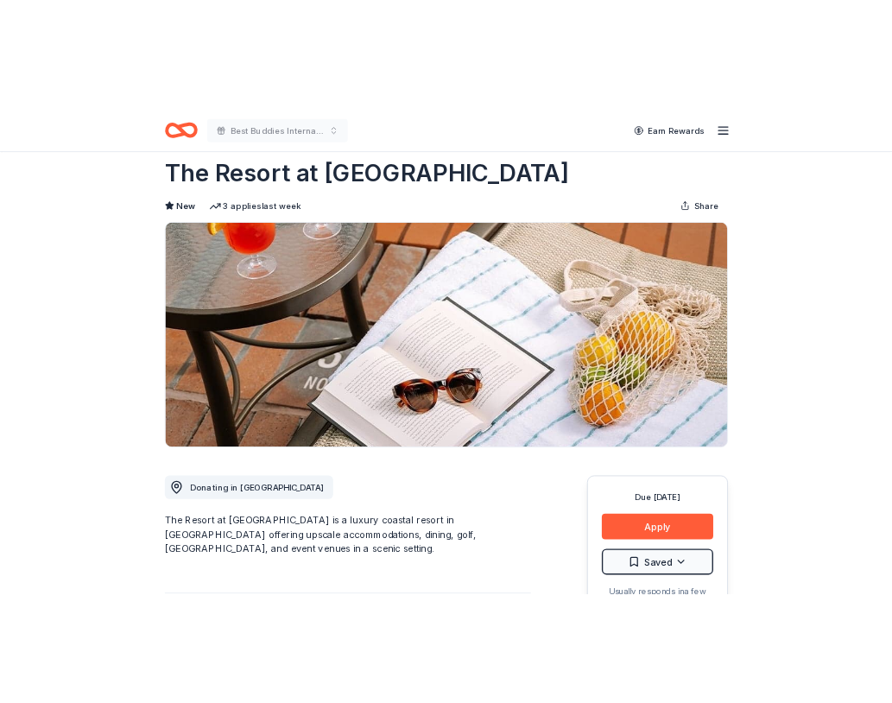
scroll to position [0, 0]
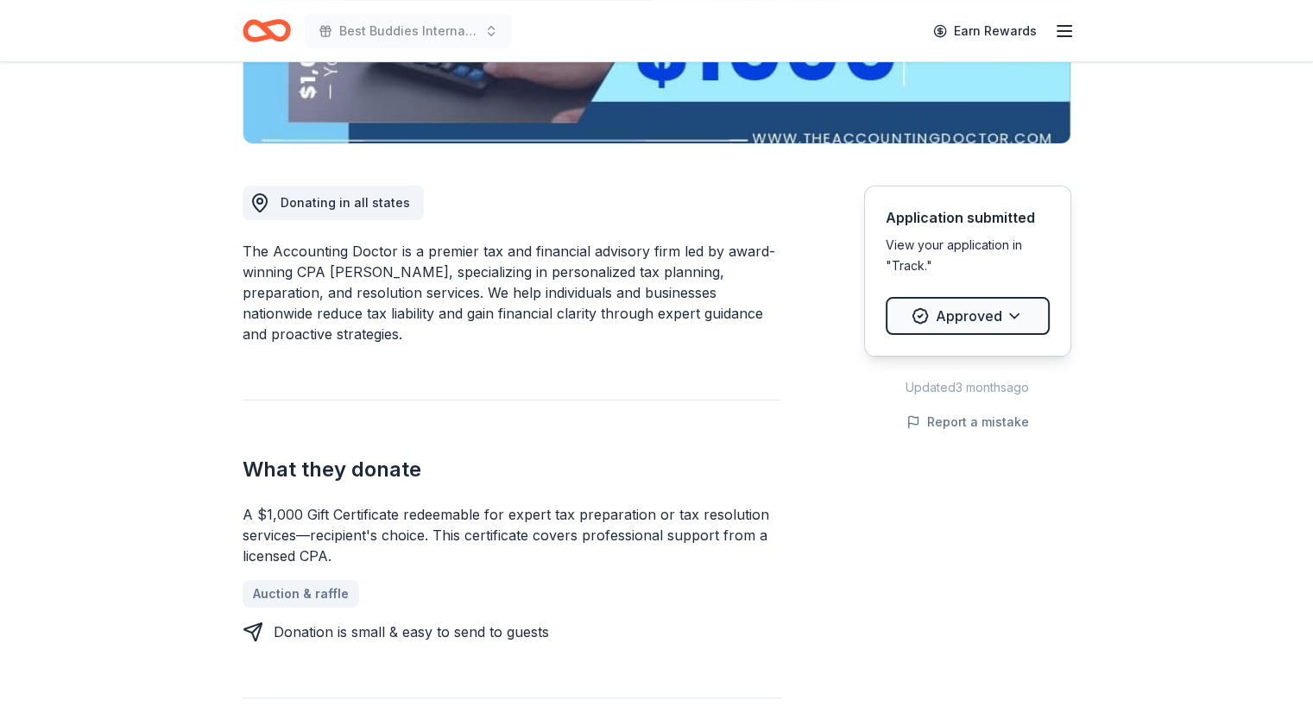
scroll to position [387, 0]
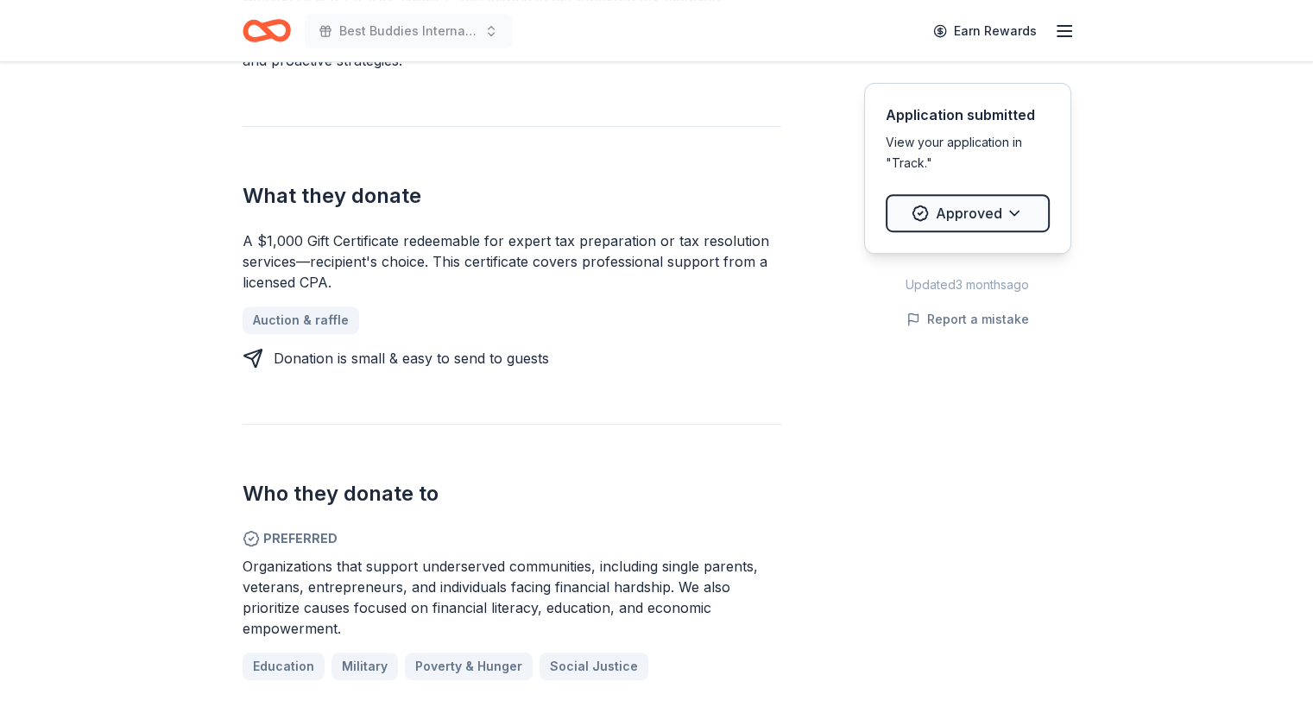
scroll to position [399, 0]
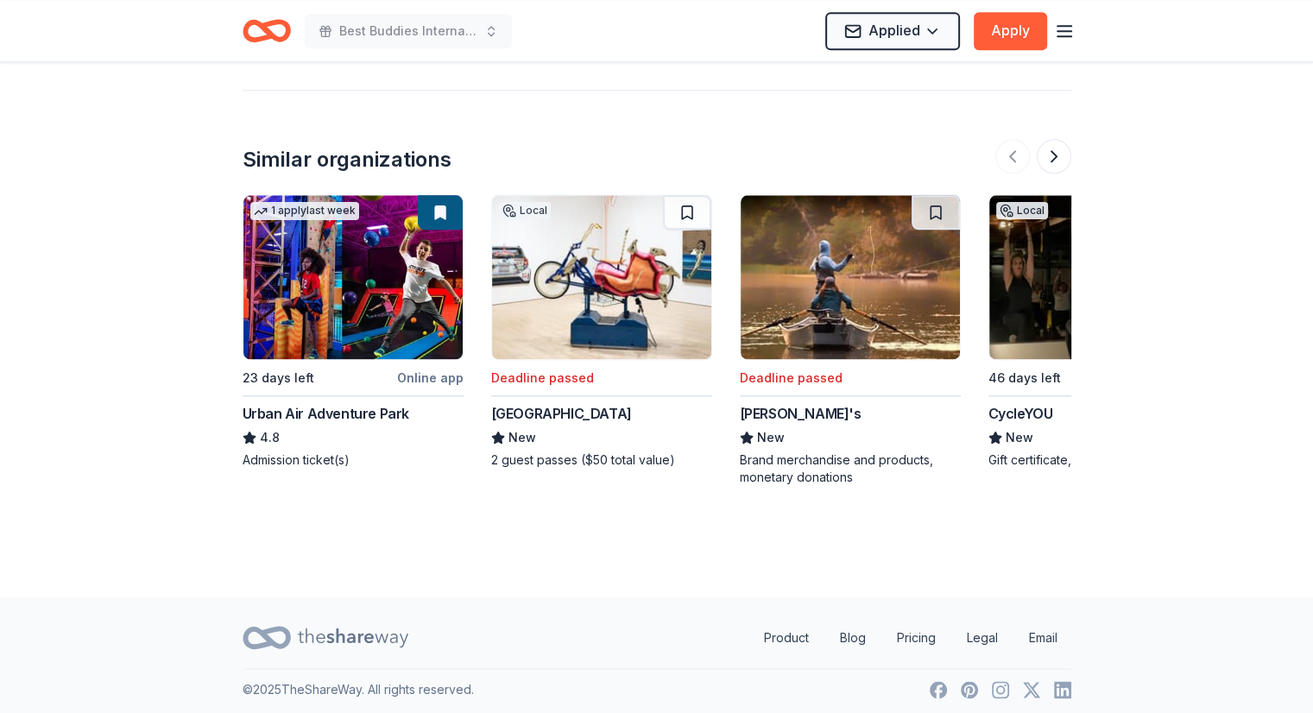
scroll to position [2138, 0]
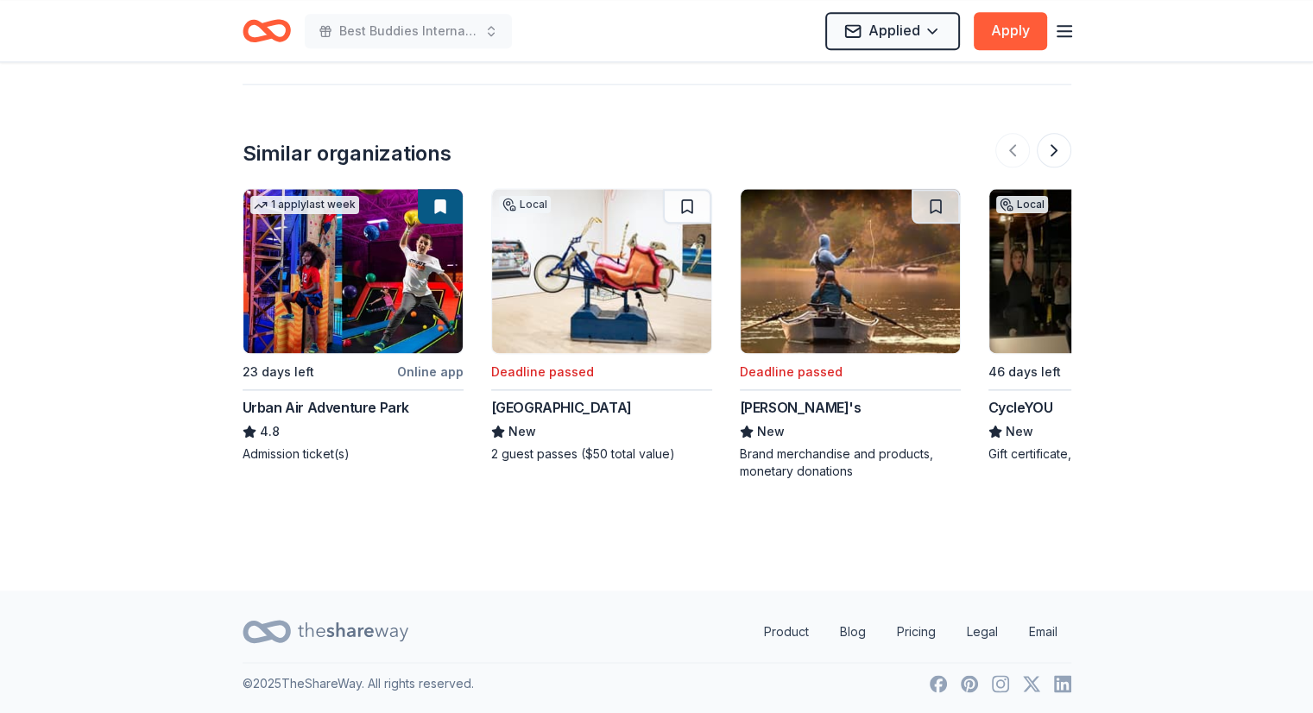
click at [1032, 277] on img at bounding box center [1098, 271] width 219 height 164
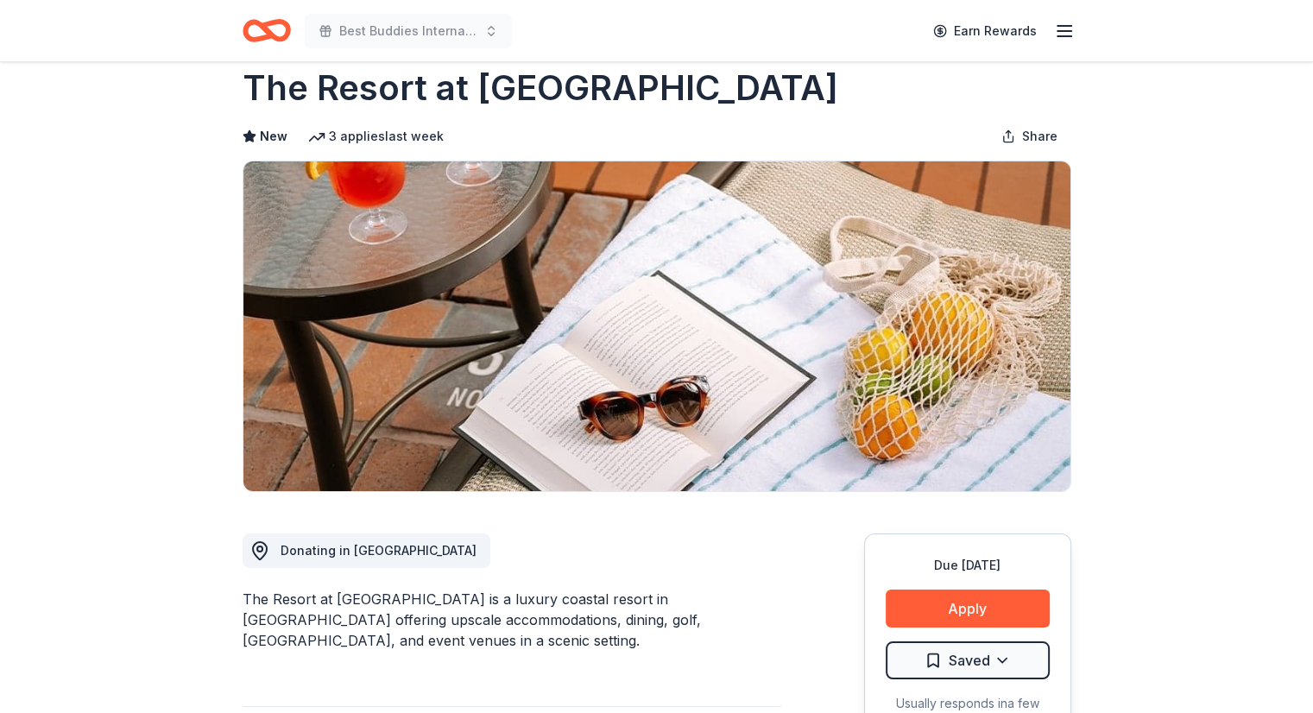
scroll to position [23, 0]
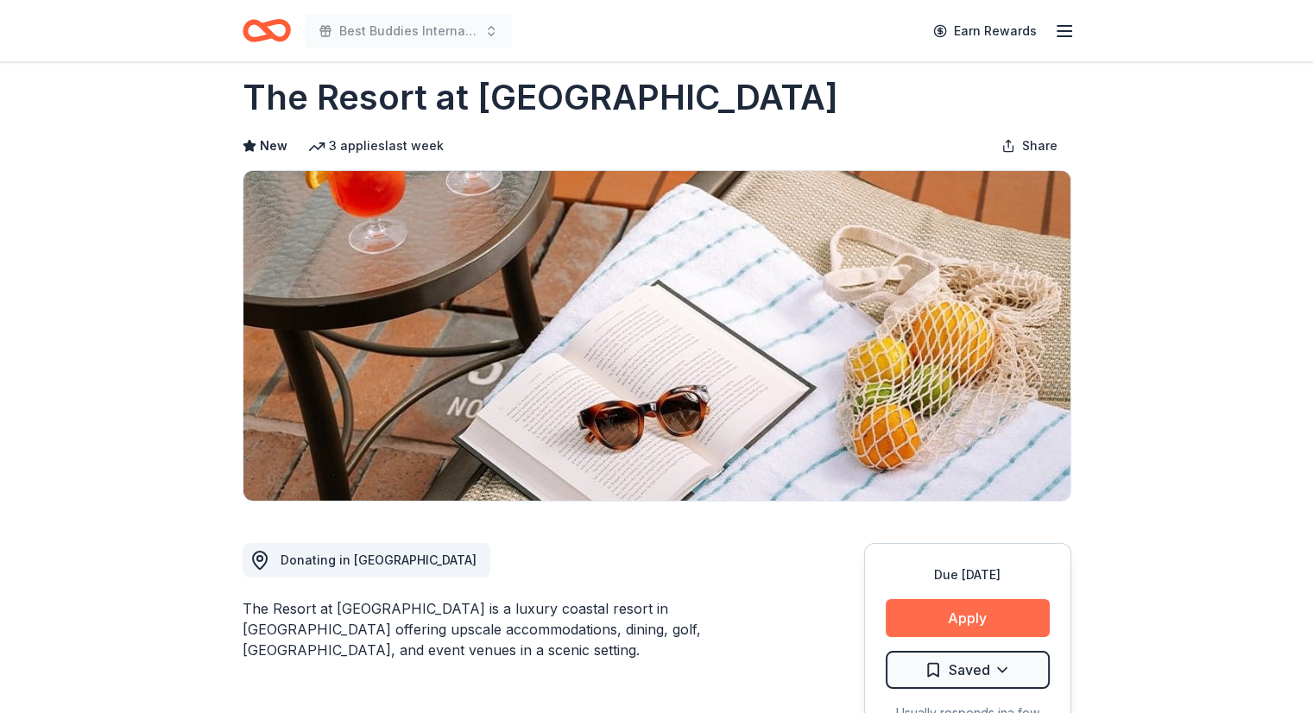
click at [948, 614] on button "Apply" at bounding box center [968, 618] width 164 height 38
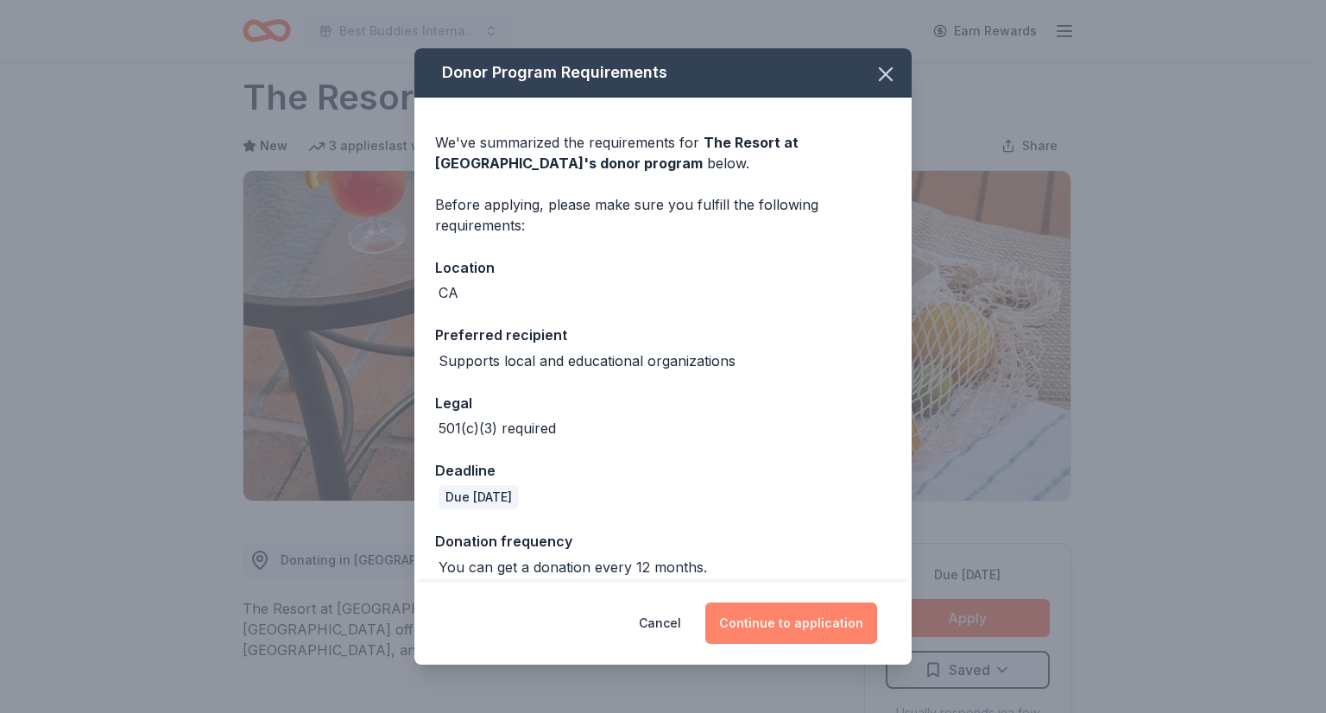
click at [770, 620] on button "Continue to application" at bounding box center [791, 622] width 172 height 41
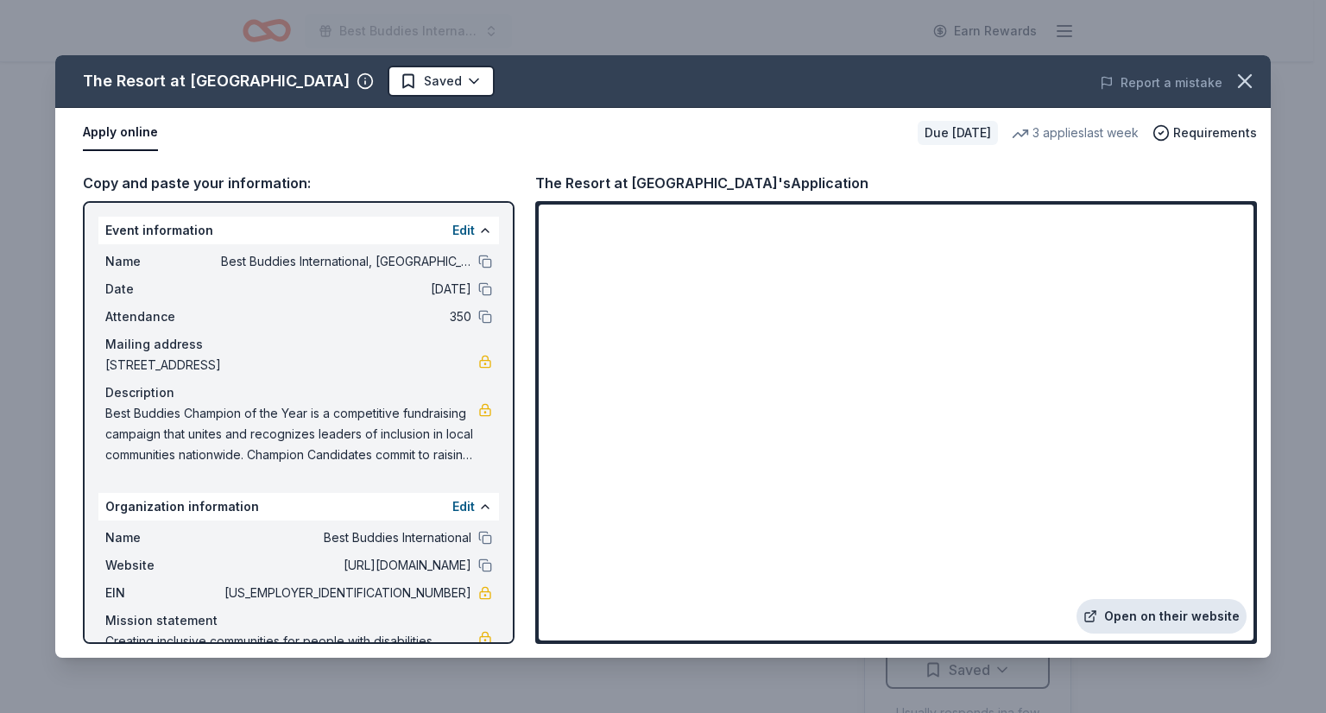
click at [1143, 615] on link "Open on their website" at bounding box center [1161, 616] width 170 height 35
drag, startPoint x: 78, startPoint y: 81, endPoint x: 259, endPoint y: 84, distance: 181.3
click at [259, 84] on div "The Resort at [GEOGRAPHIC_DATA]" at bounding box center [419, 81] width 729 height 31
click at [356, 80] on icon "button" at bounding box center [364, 81] width 17 height 17
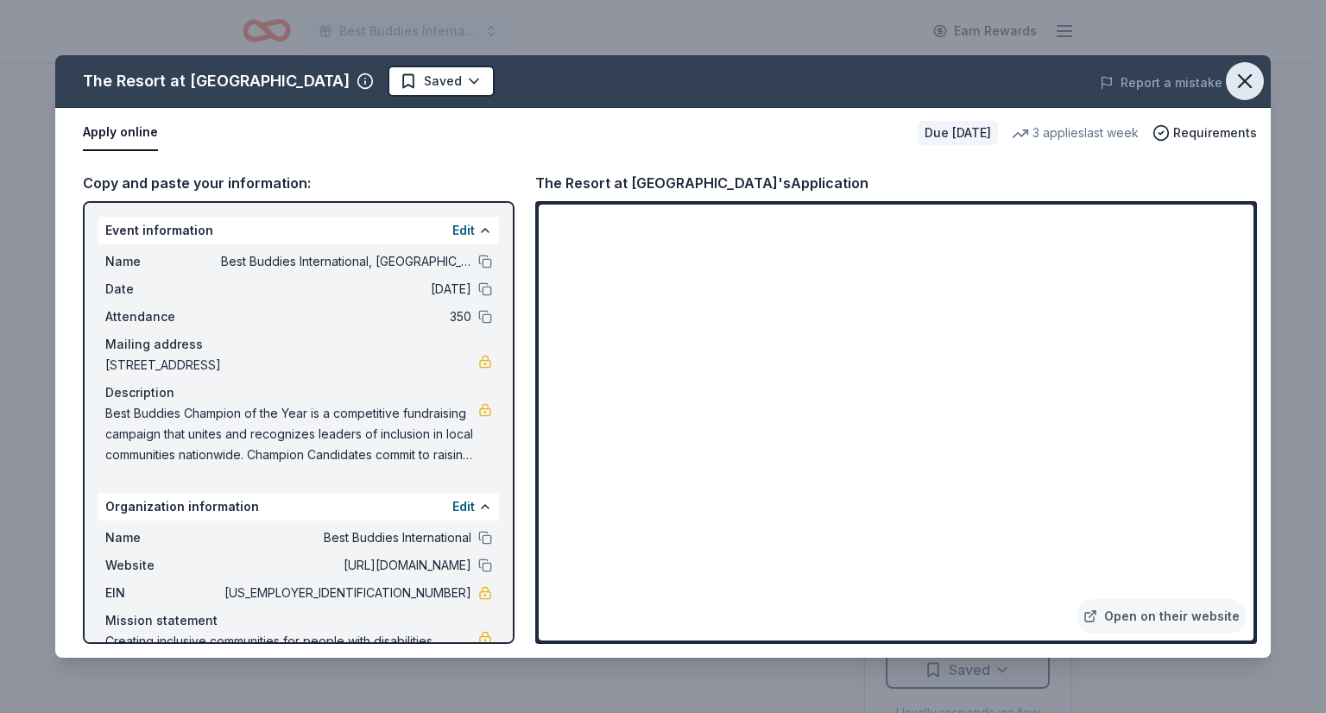
click at [1243, 79] on icon "button" at bounding box center [1245, 81] width 12 height 12
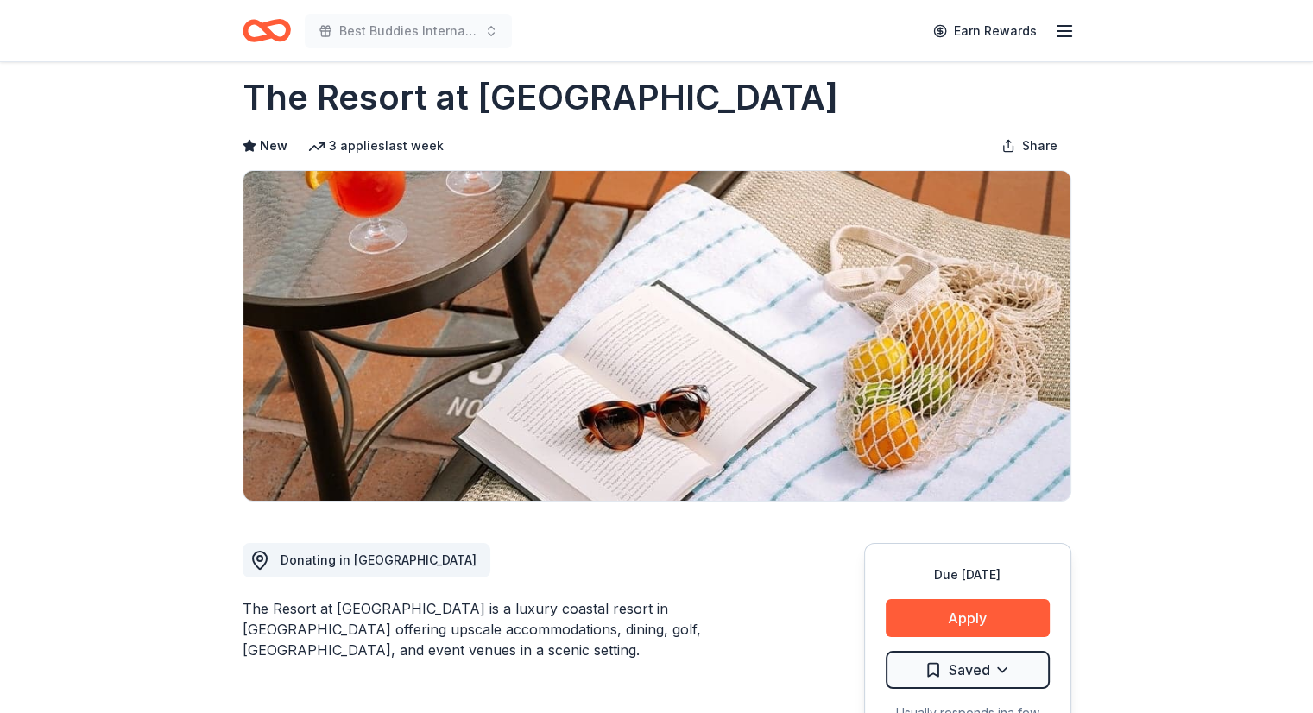
drag, startPoint x: 242, startPoint y: 101, endPoint x: 660, endPoint y: 92, distance: 418.7
click at [660, 92] on div "The Resort at [GEOGRAPHIC_DATA]" at bounding box center [657, 97] width 829 height 48
